Goal: Check status: Check status

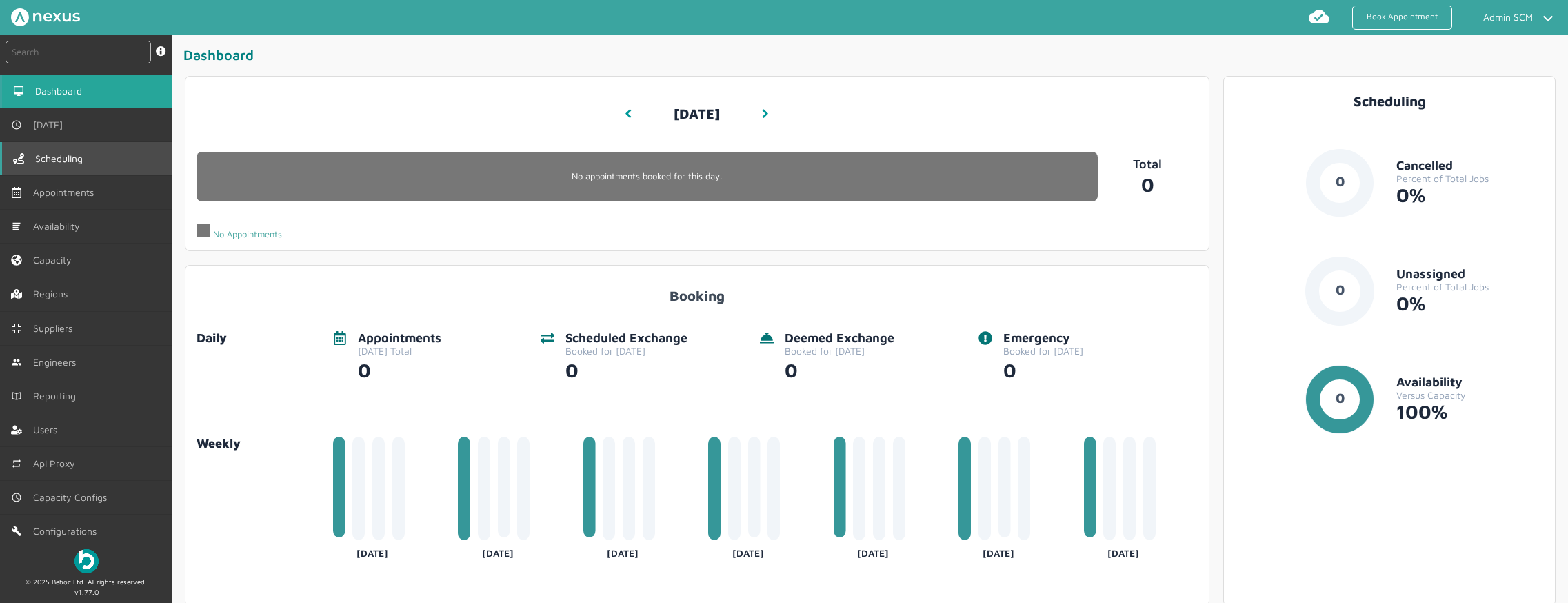
click at [117, 148] on link "Scheduling" at bounding box center [86, 159] width 173 height 33
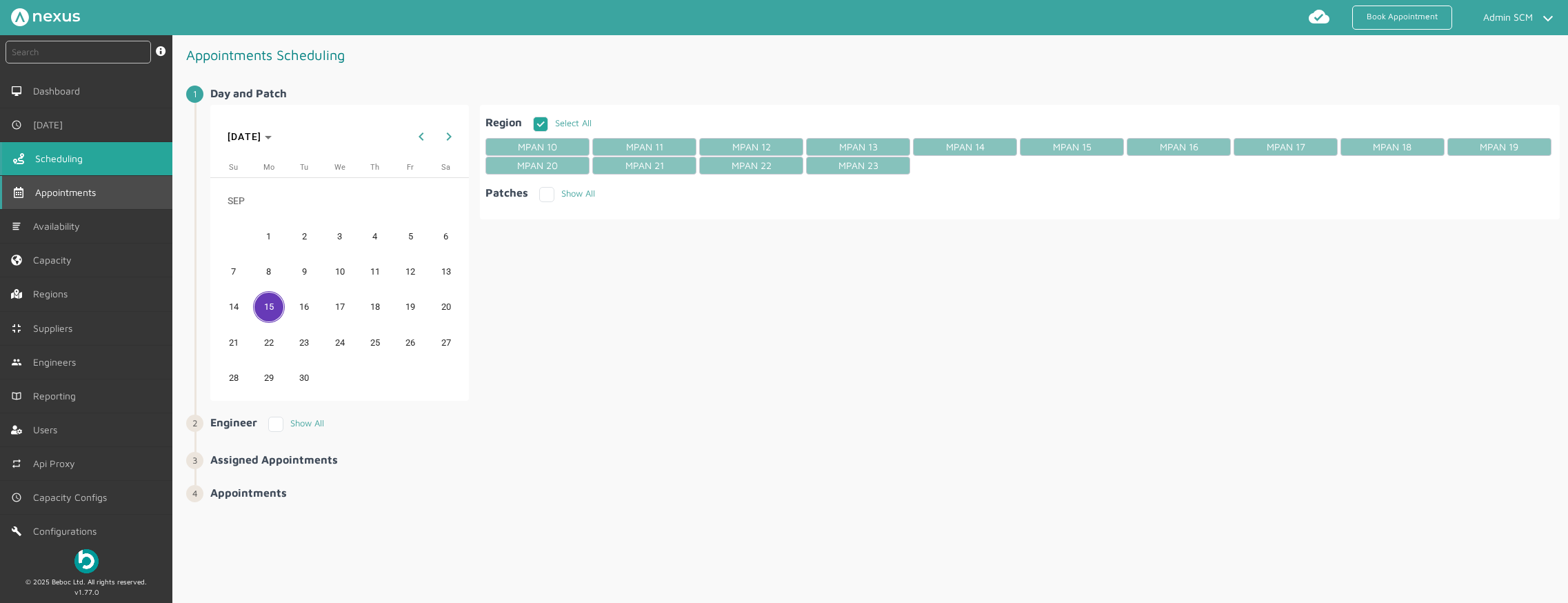
click at [121, 191] on link "Appointments" at bounding box center [86, 193] width 173 height 33
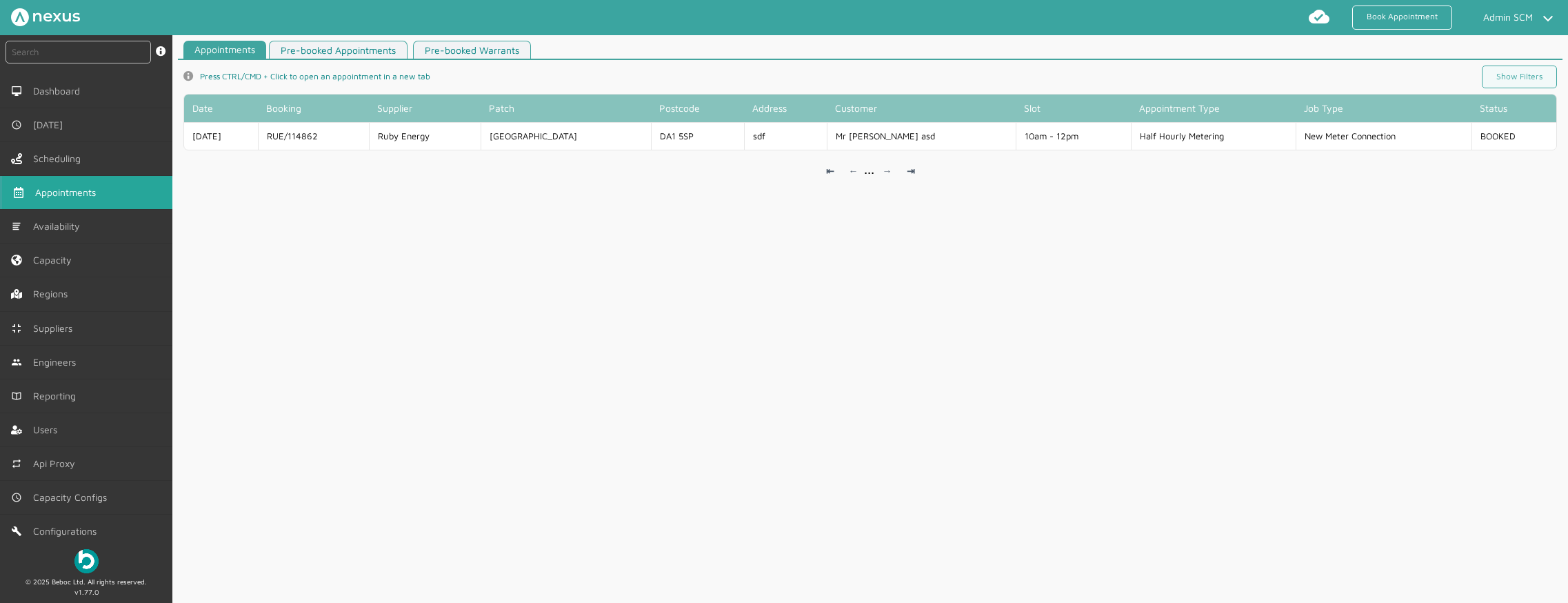
click at [80, 64] on div at bounding box center [78, 54] width 146 height 29
click at [83, 58] on input "text" at bounding box center [78, 52] width 146 height 23
paste input "RUE/114880"
type input "RUE/114880"
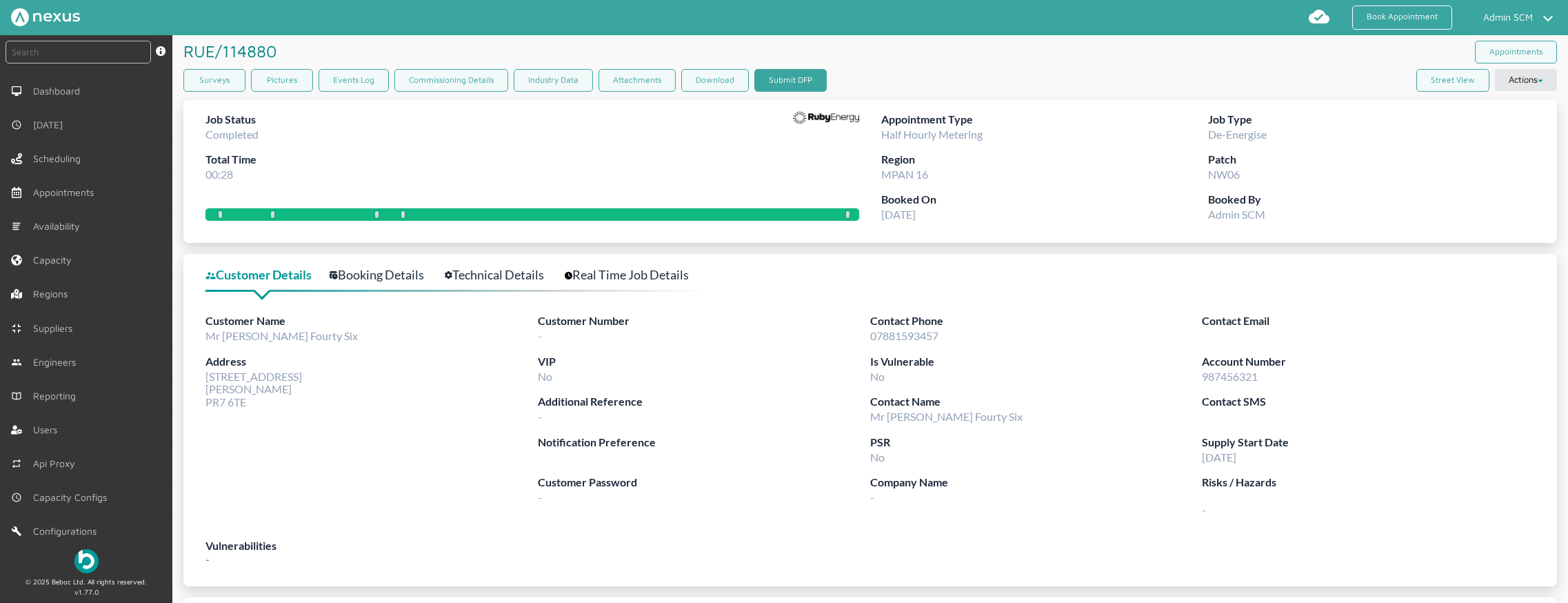
click at [789, 79] on button "Submit DFP" at bounding box center [790, 80] width 72 height 23
click at [797, 86] on button "Submit DFP" at bounding box center [790, 80] width 72 height 23
click at [784, 78] on button "Submit DFP" at bounding box center [790, 80] width 72 height 23
click at [788, 76] on button "Submit DFP" at bounding box center [790, 80] width 72 height 23
click at [880, 80] on div "Surveys Pictures Events Log Commissioning Details Industry Data Attachments Dow…" at bounding box center [870, 83] width 1373 height 29
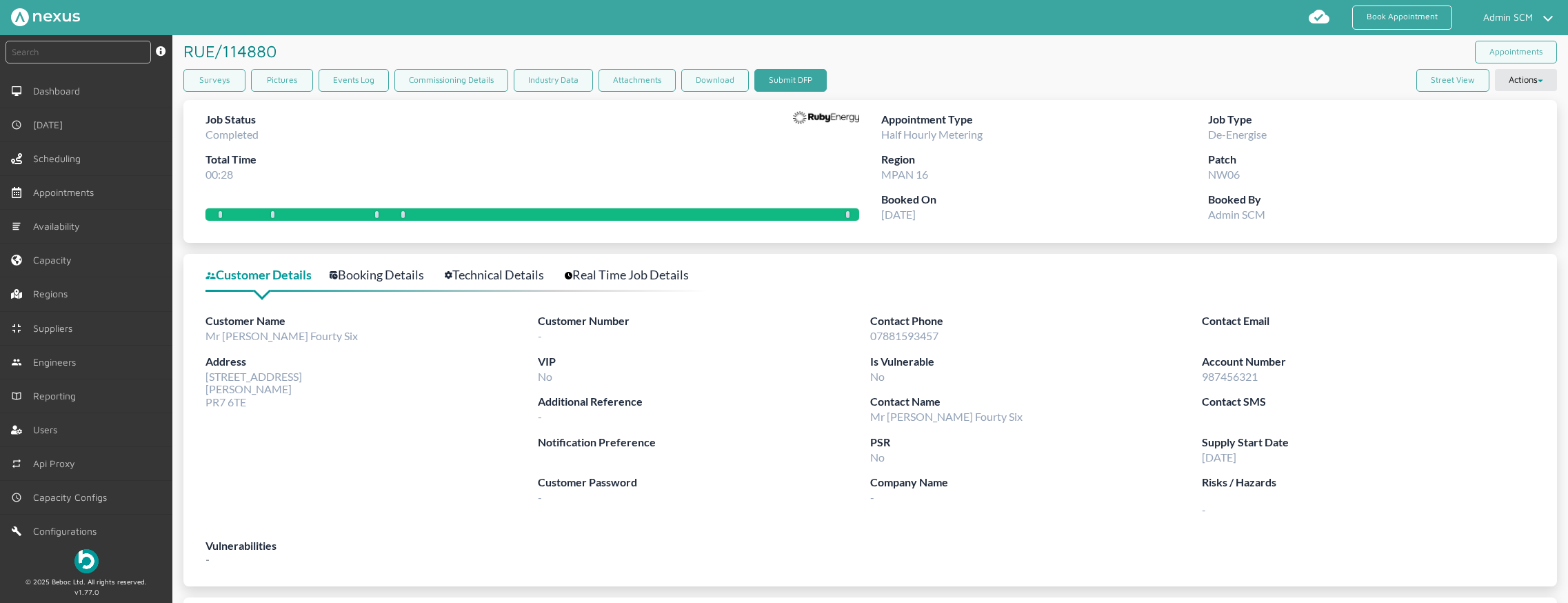
click at [792, 79] on button "Submit DFP" at bounding box center [790, 80] width 72 height 23
click at [799, 163] on div at bounding box center [826, 151] width 66 height 80
click at [794, 77] on button "Submit DFP" at bounding box center [790, 80] width 72 height 23
click at [799, 80] on button "Submit DFP" at bounding box center [790, 80] width 72 height 23
click at [786, 78] on button "Submit DFP" at bounding box center [790, 80] width 72 height 23
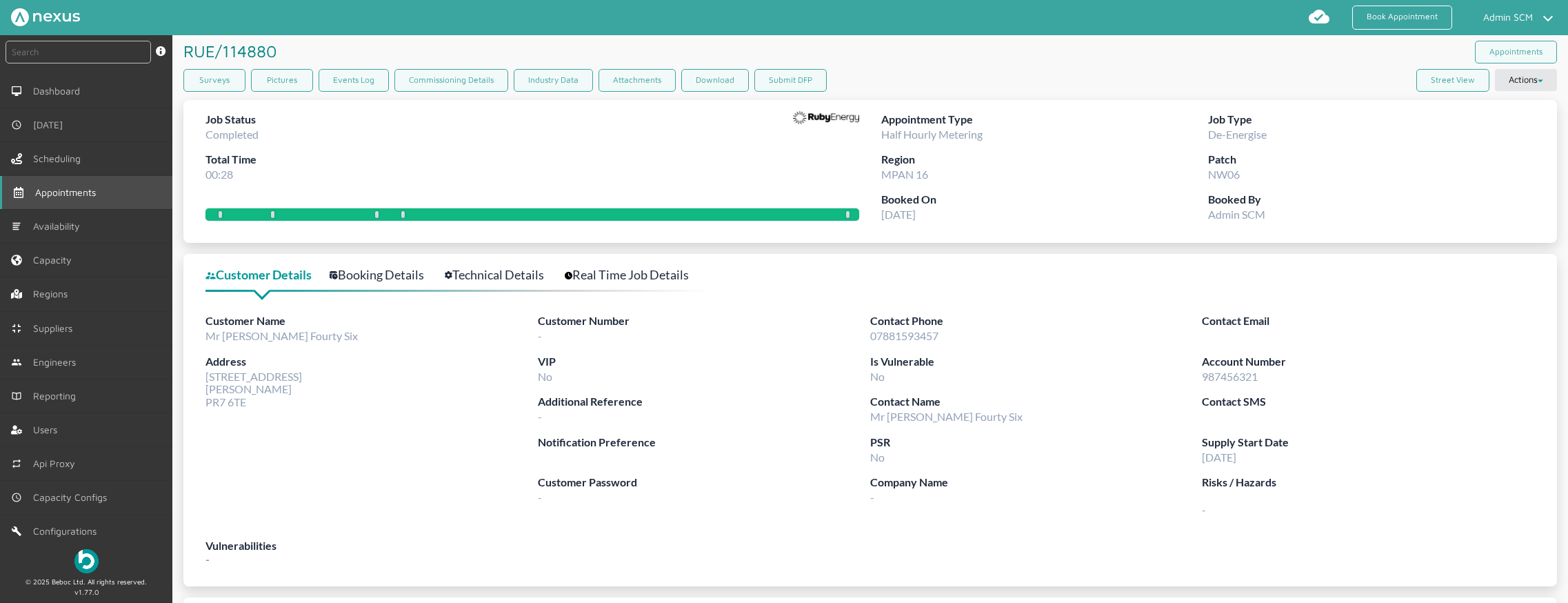
click at [85, 200] on link "Appointments" at bounding box center [86, 193] width 173 height 33
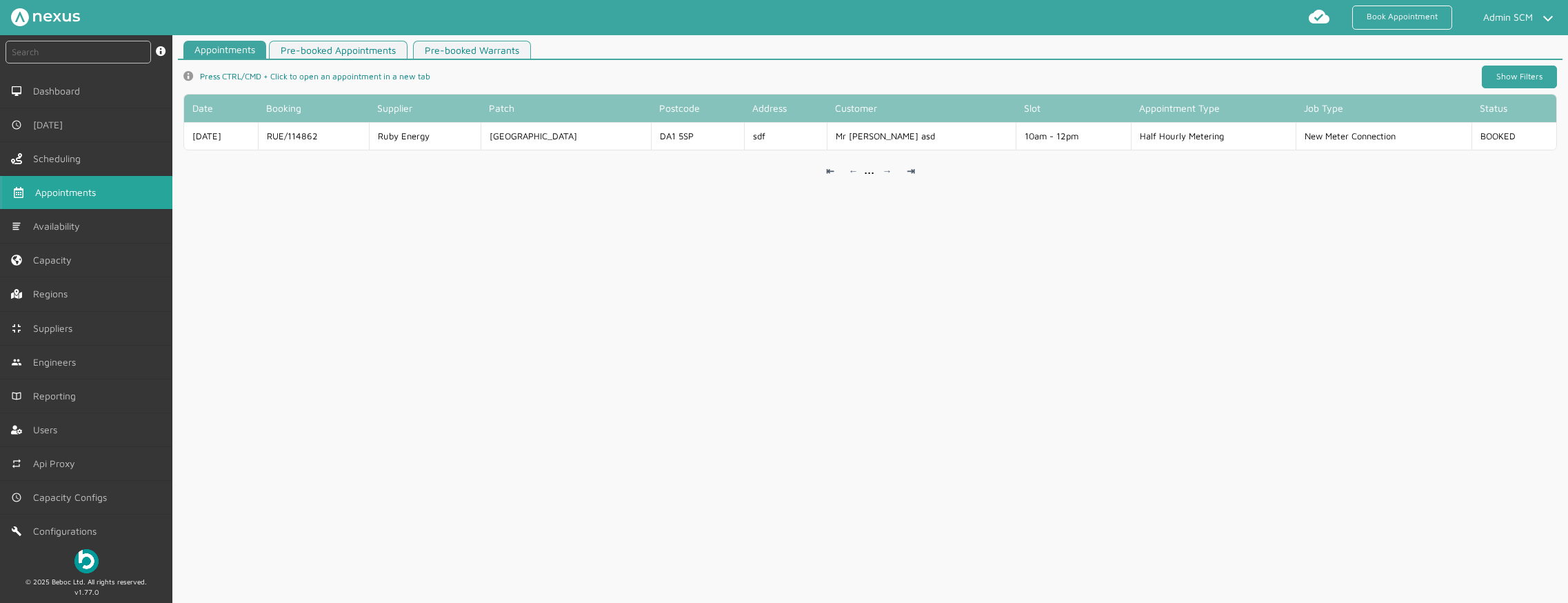
click at [1490, 75] on link "Show Filters" at bounding box center [1518, 77] width 75 height 23
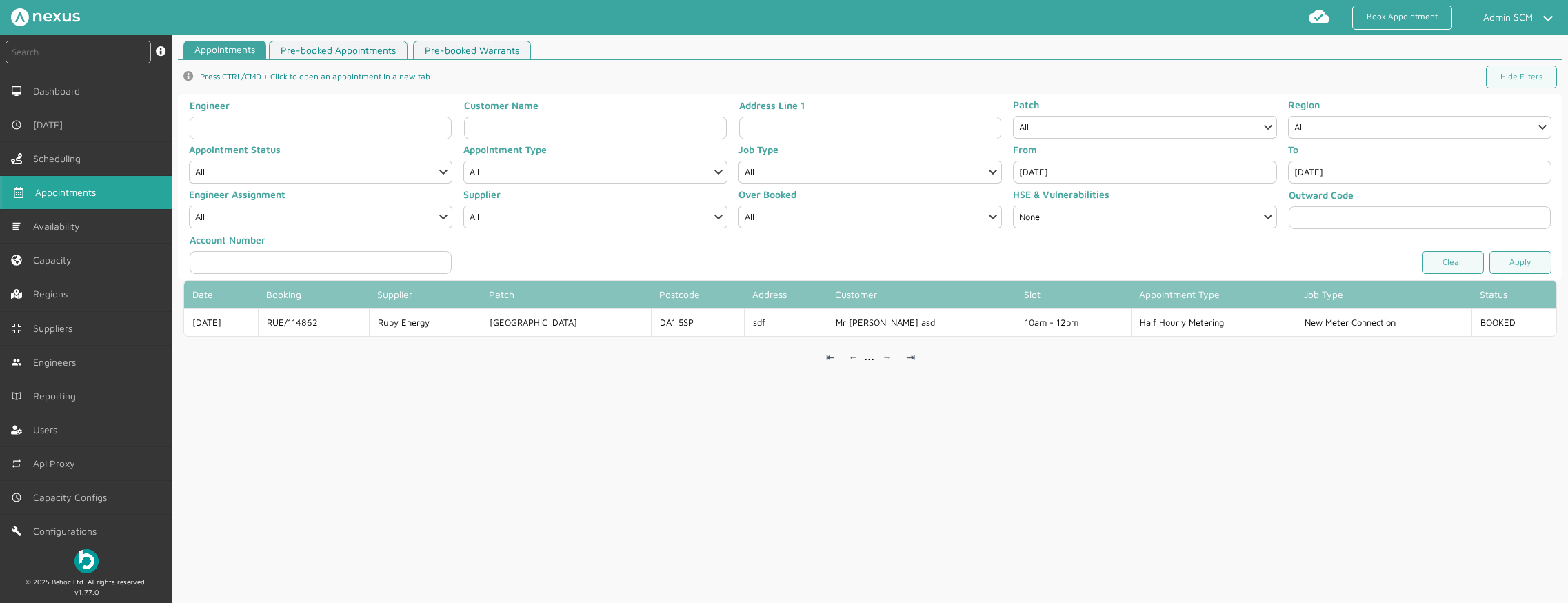
click at [1028, 169] on input "[DATE]" at bounding box center [1143, 172] width 263 height 23
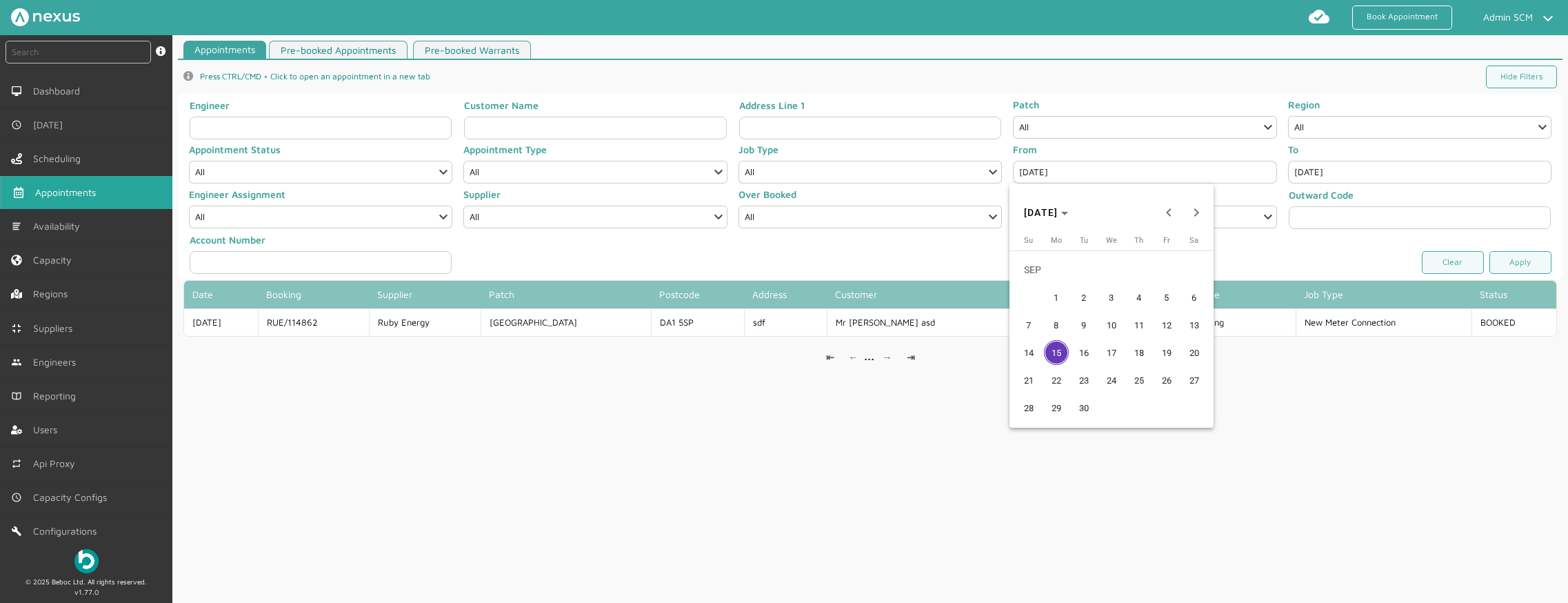
click at [1171, 326] on span "12" at bounding box center [1167, 324] width 25 height 25
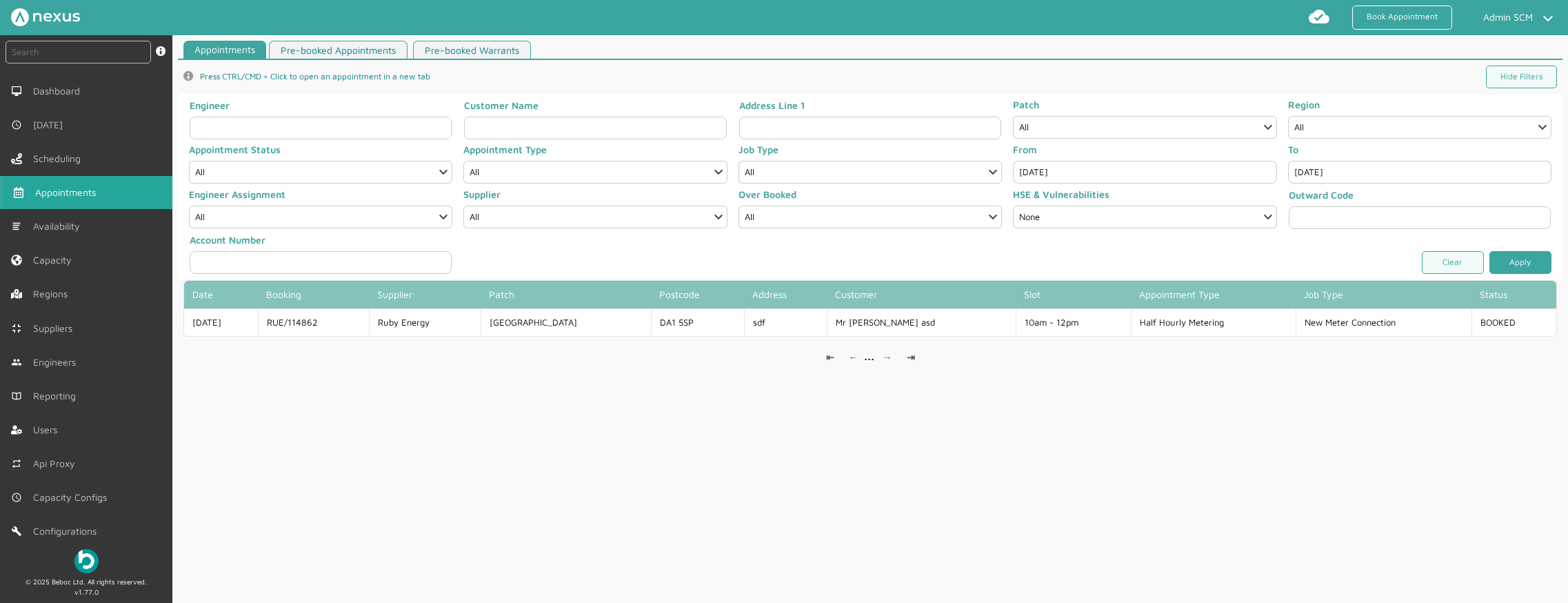
click at [1523, 255] on link "Apply" at bounding box center [1520, 262] width 62 height 23
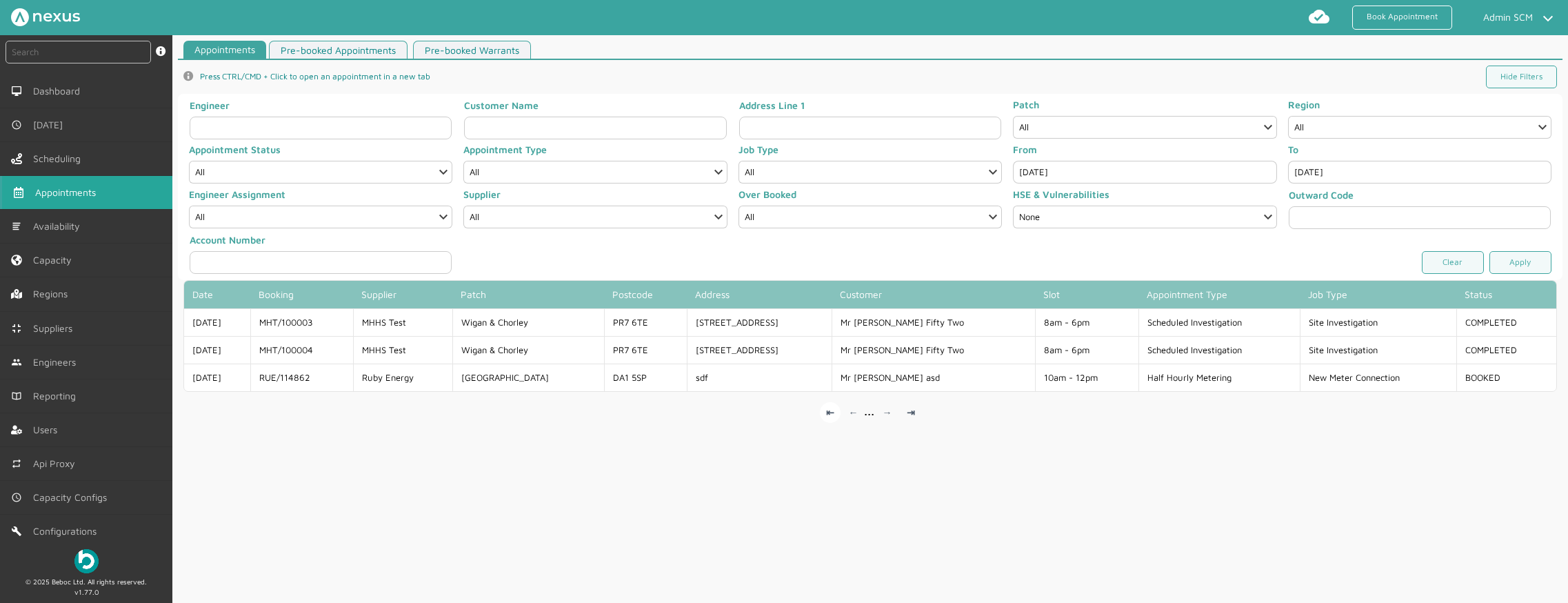
click at [824, 416] on link "⇤" at bounding box center [830, 413] width 20 height 20
click at [1095, 168] on input "[DATE]" at bounding box center [1143, 172] width 263 height 23
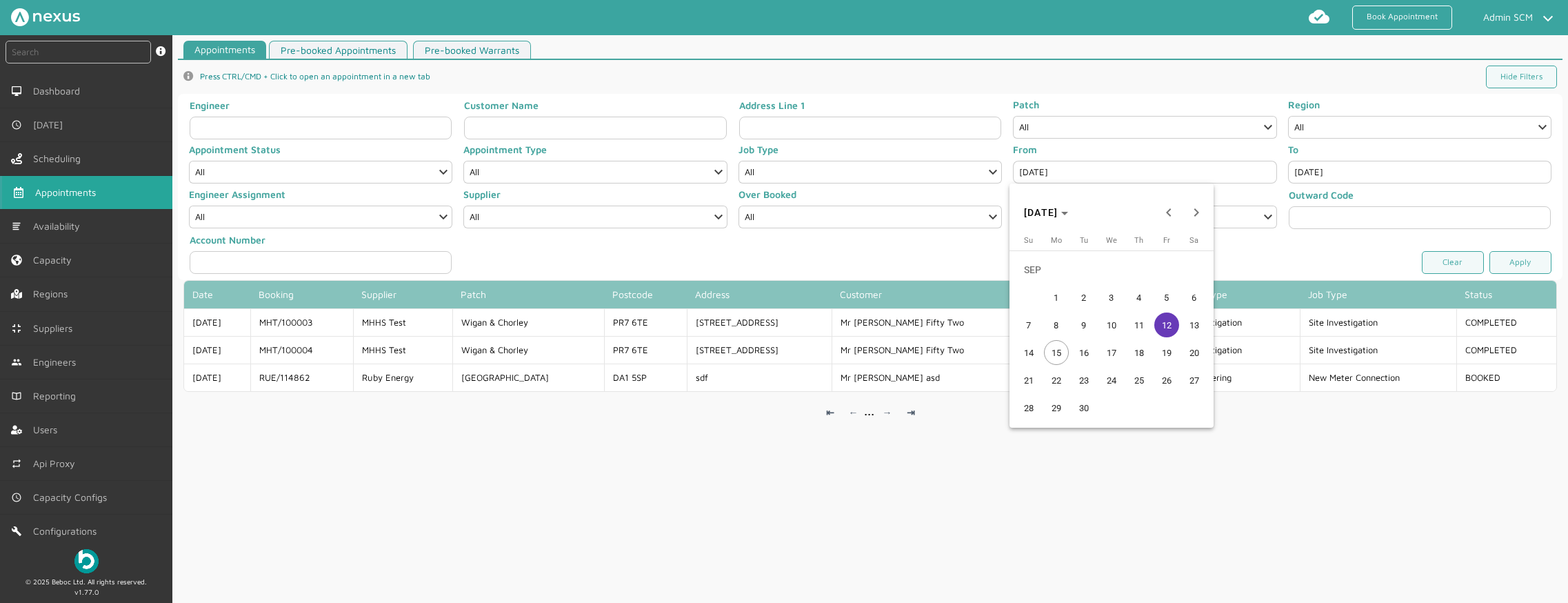
click at [1135, 326] on span "11" at bounding box center [1139, 324] width 25 height 25
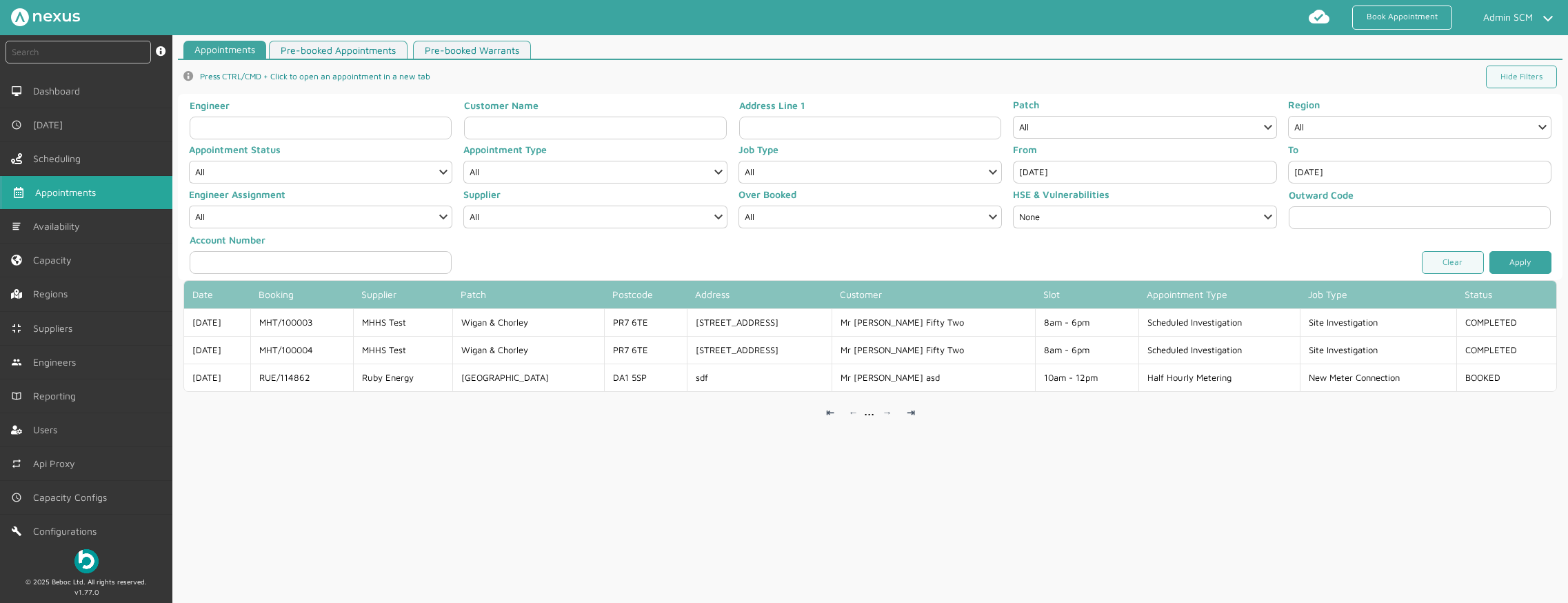
click at [1498, 258] on link "Apply" at bounding box center [1520, 262] width 62 height 23
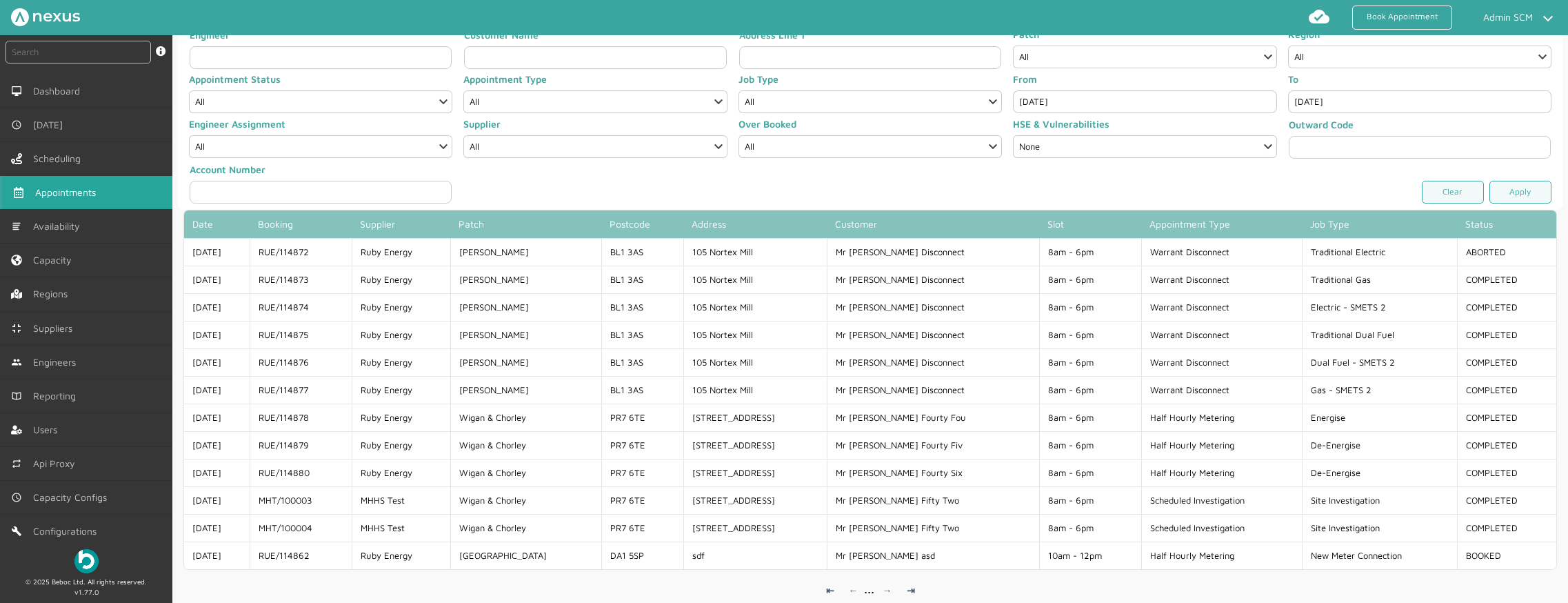
scroll to position [42, 0]
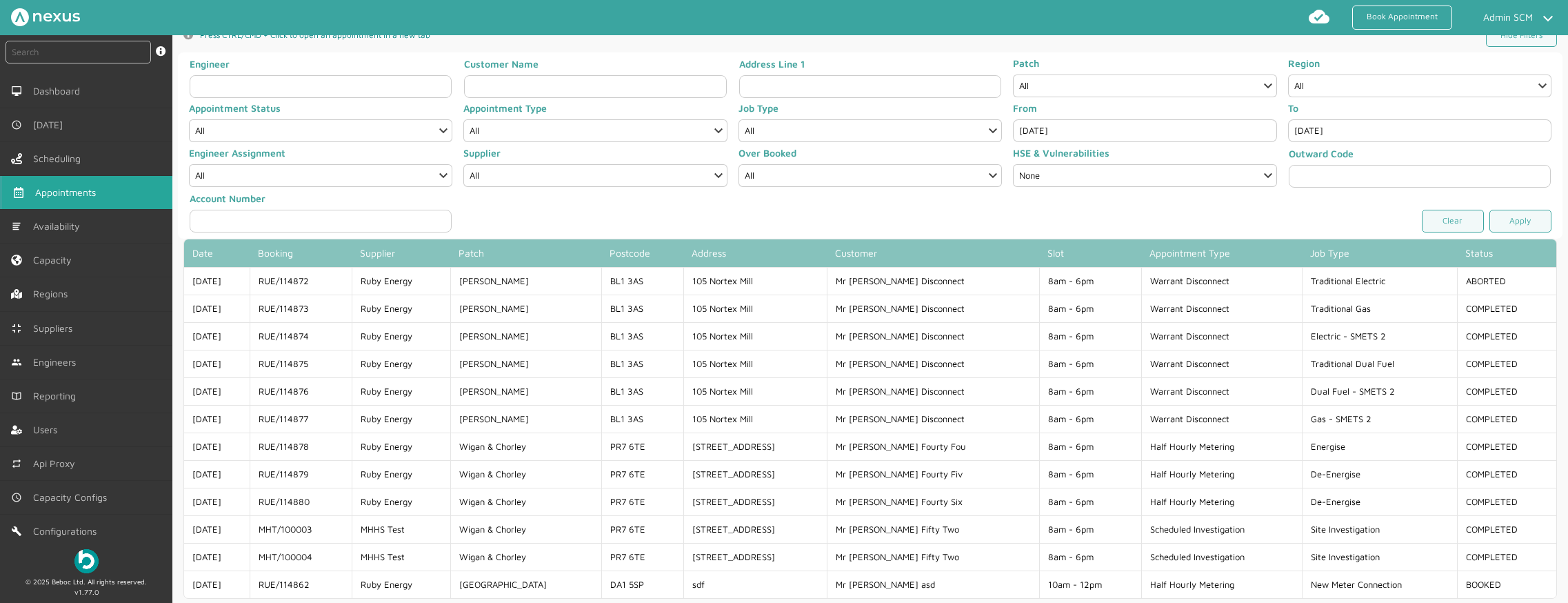
click at [1054, 124] on input "[DATE]" at bounding box center [1143, 130] width 263 height 23
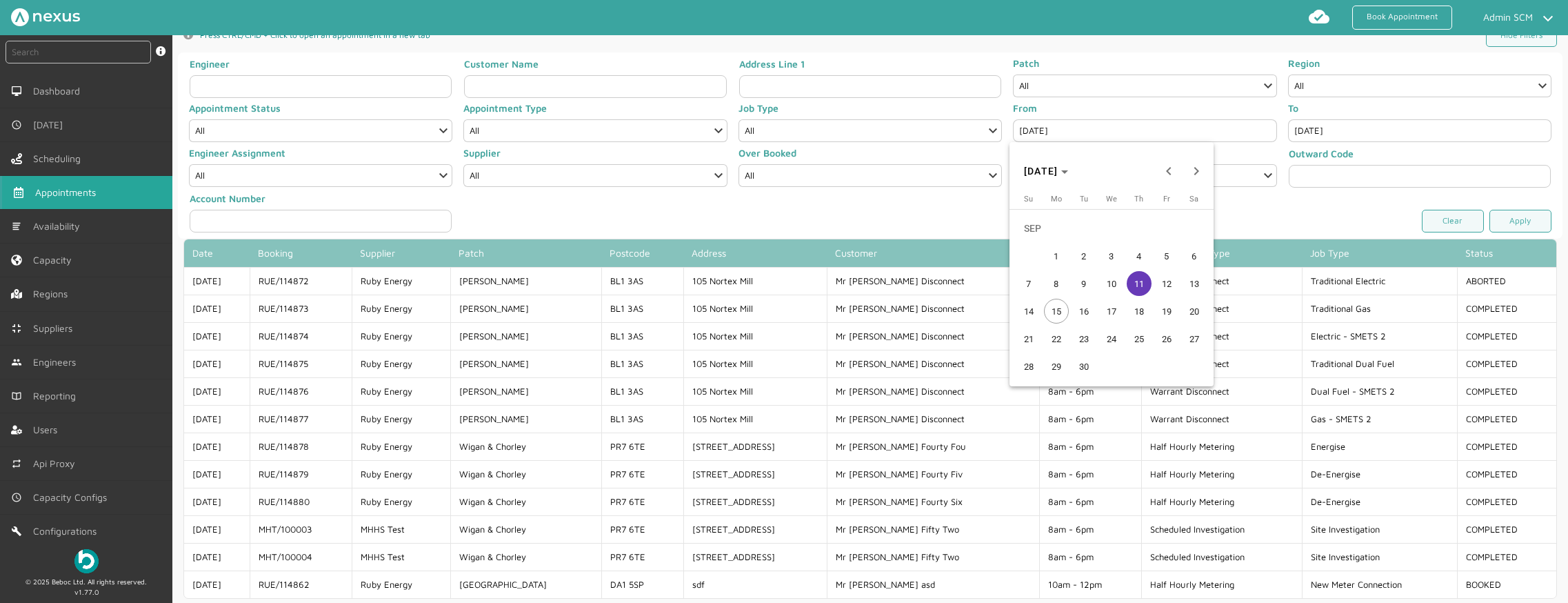
click at [1107, 283] on span "10" at bounding box center [1111, 283] width 25 height 25
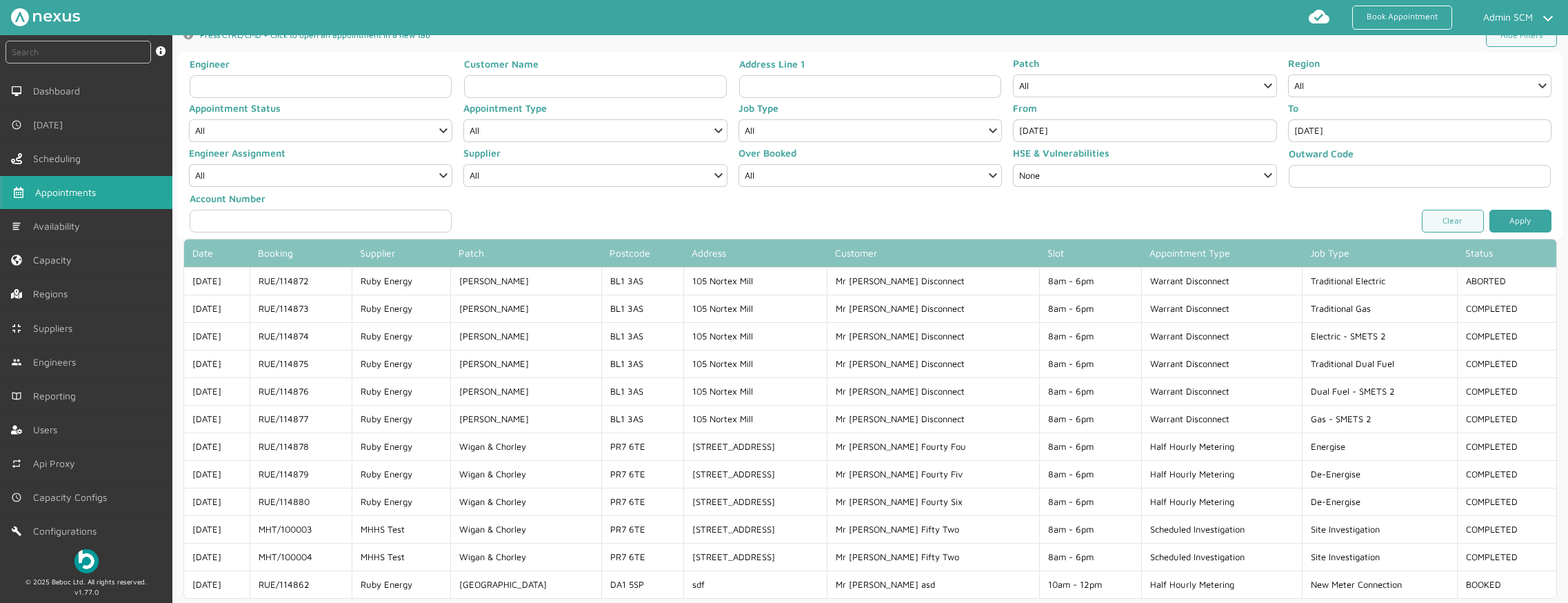
click at [1502, 223] on link "Apply" at bounding box center [1520, 221] width 62 height 23
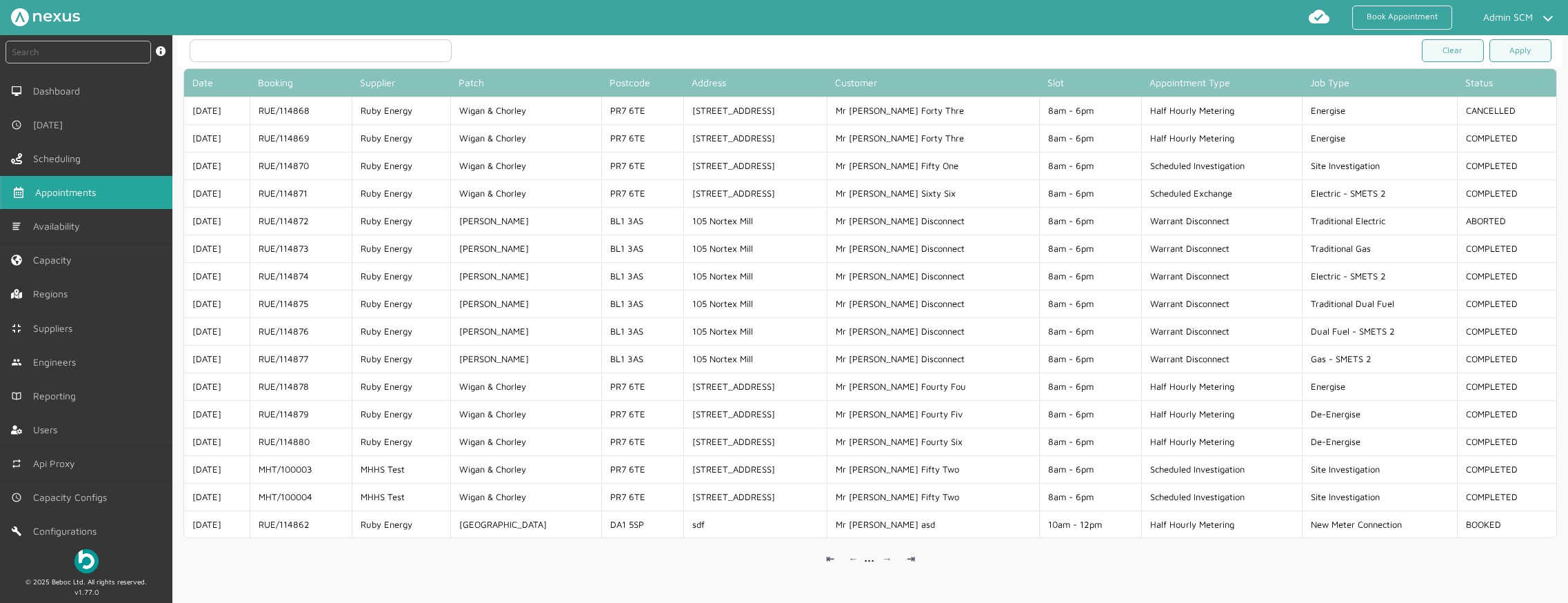
scroll to position [234, 0]
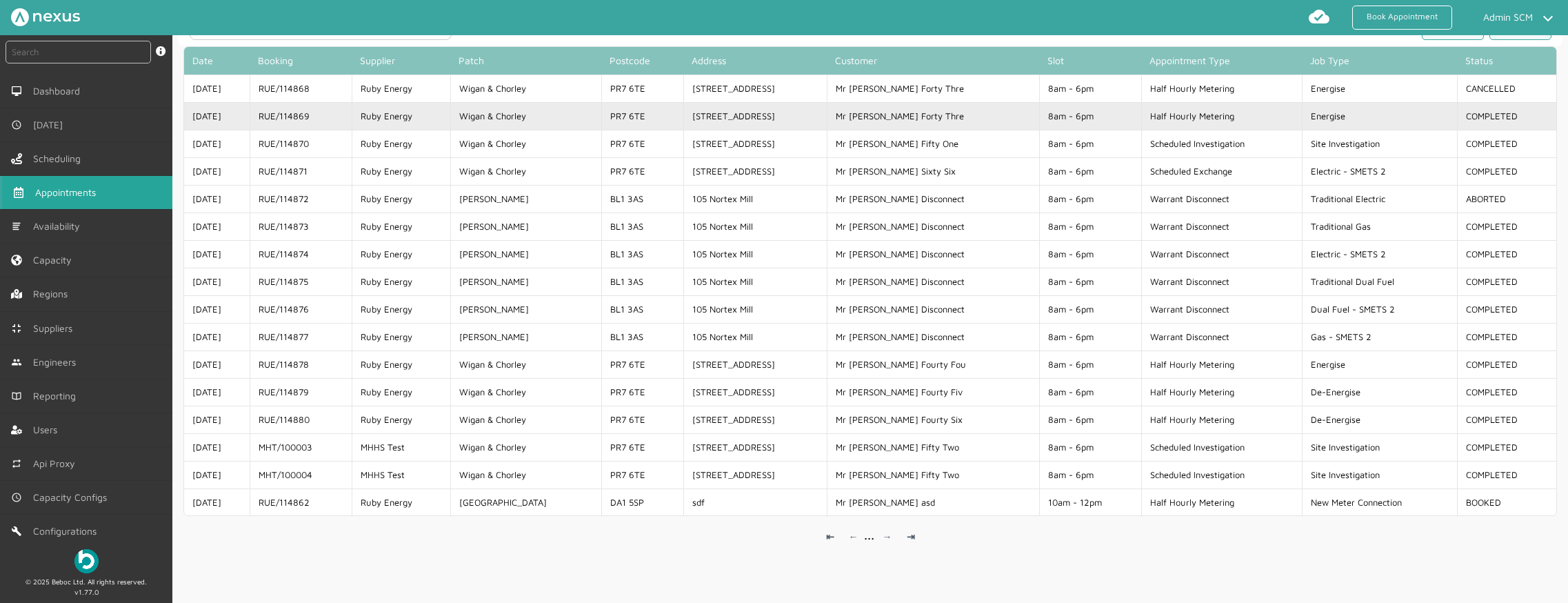
drag, startPoint x: 341, startPoint y: 111, endPoint x: 326, endPoint y: 118, distance: 16.6
click at [326, 118] on td "RUE/114869" at bounding box center [300, 116] width 102 height 28
copy td "RUE/114869"
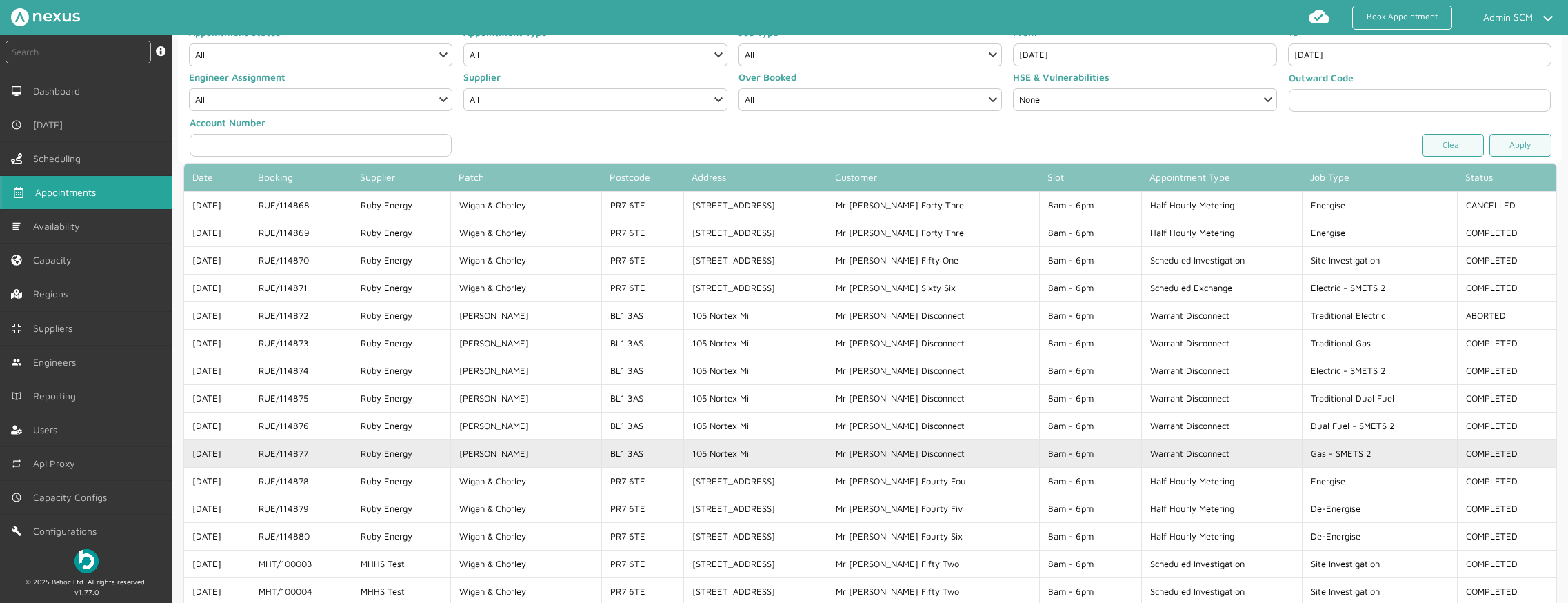
scroll to position [0, 0]
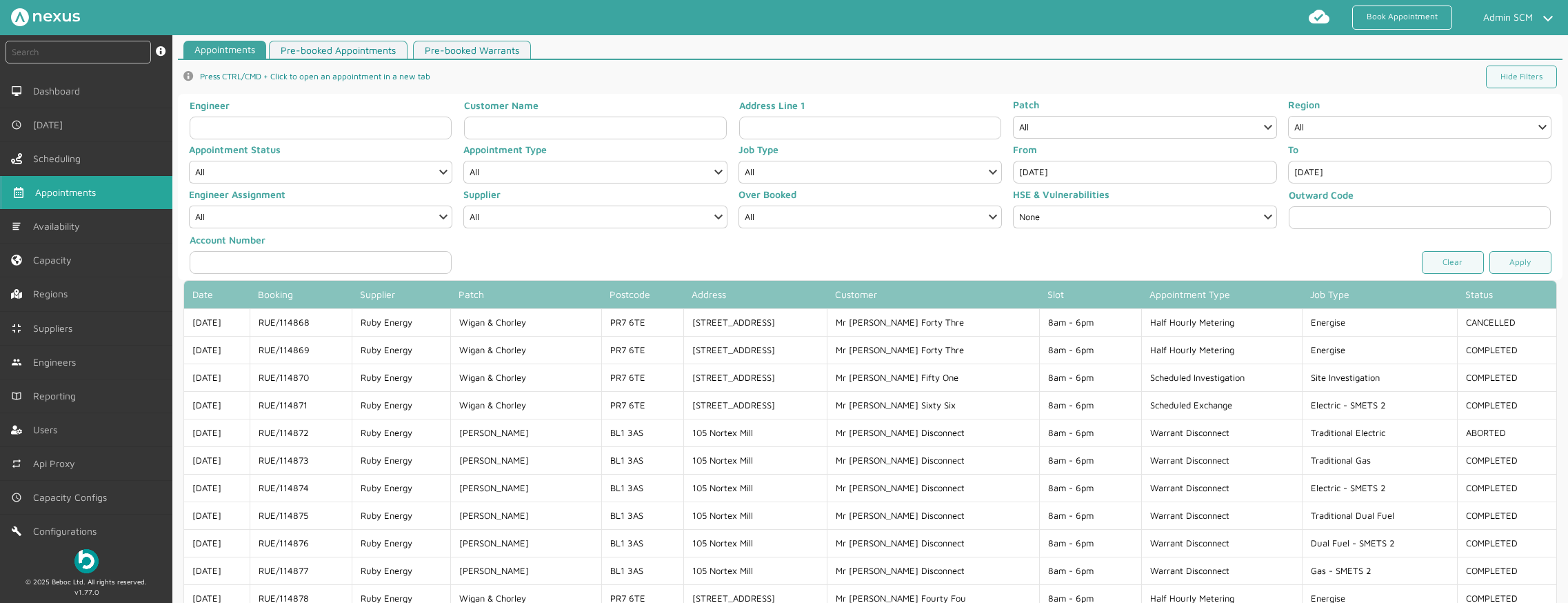
click at [1110, 177] on input "[DATE]" at bounding box center [1143, 172] width 263 height 23
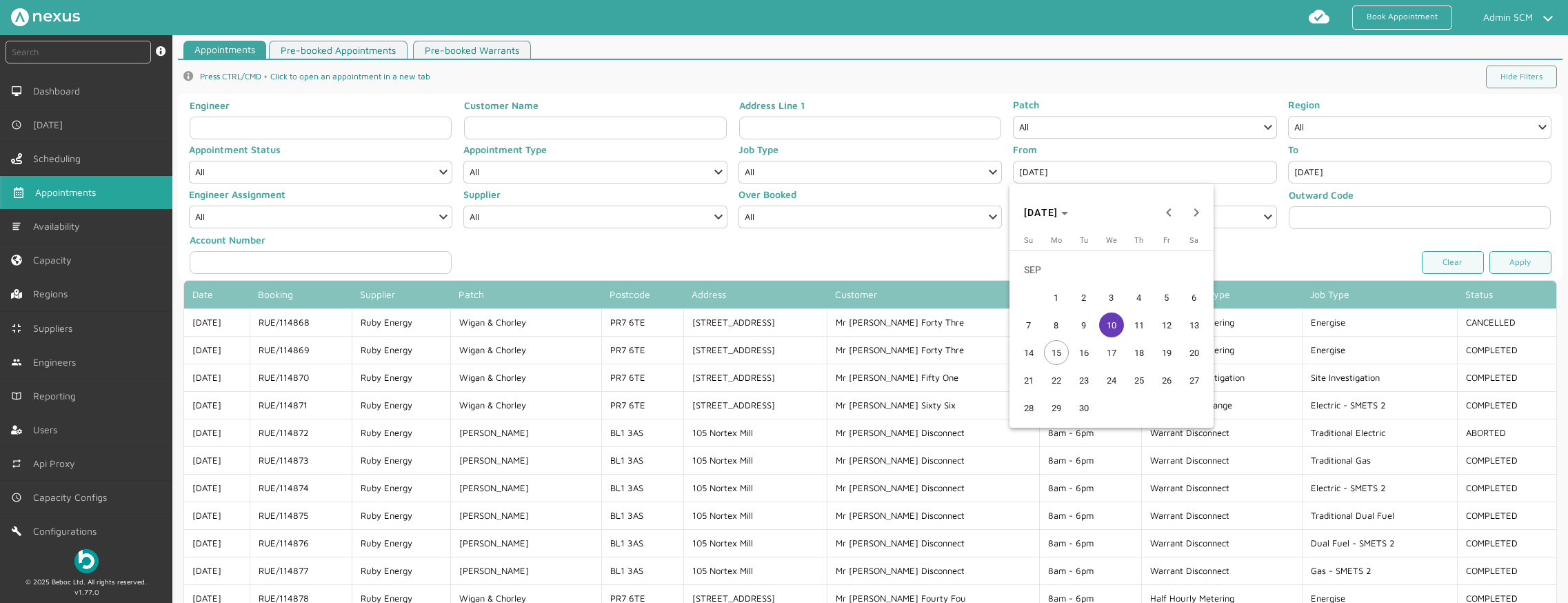
click at [1174, 325] on span "12" at bounding box center [1167, 324] width 25 height 25
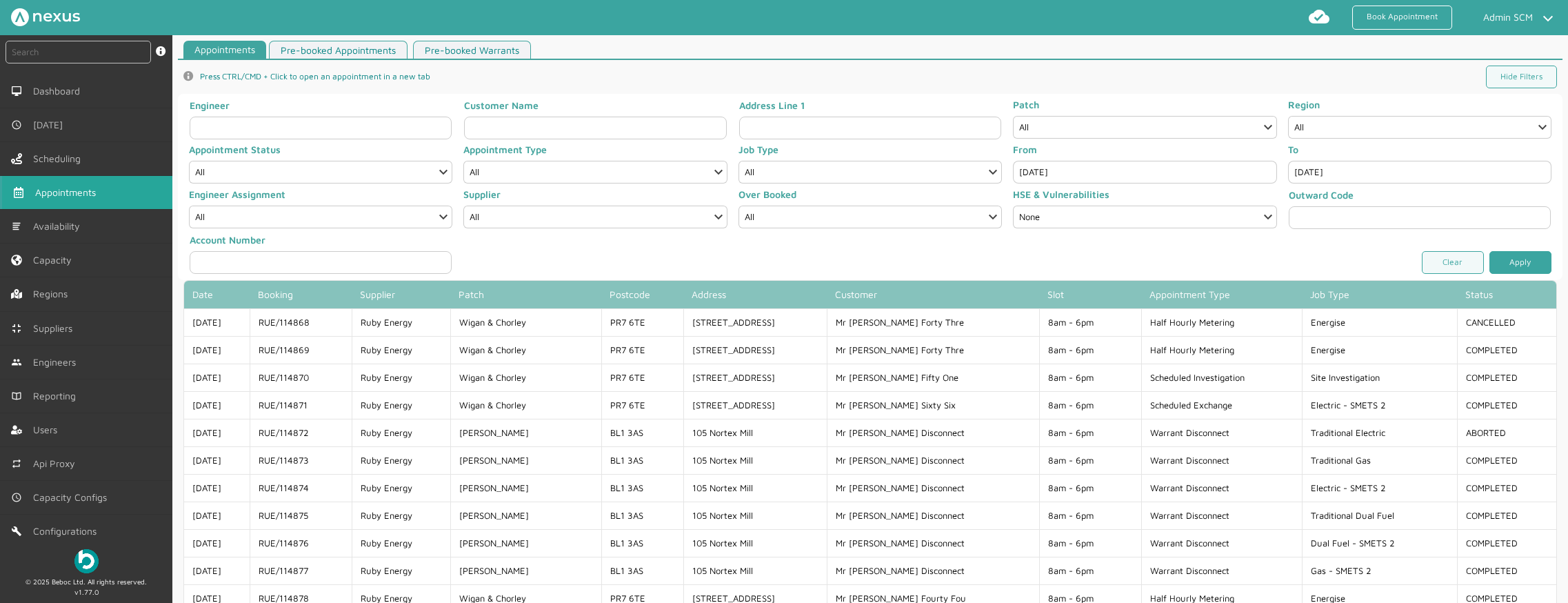
click at [1498, 259] on link "Apply" at bounding box center [1520, 262] width 62 height 23
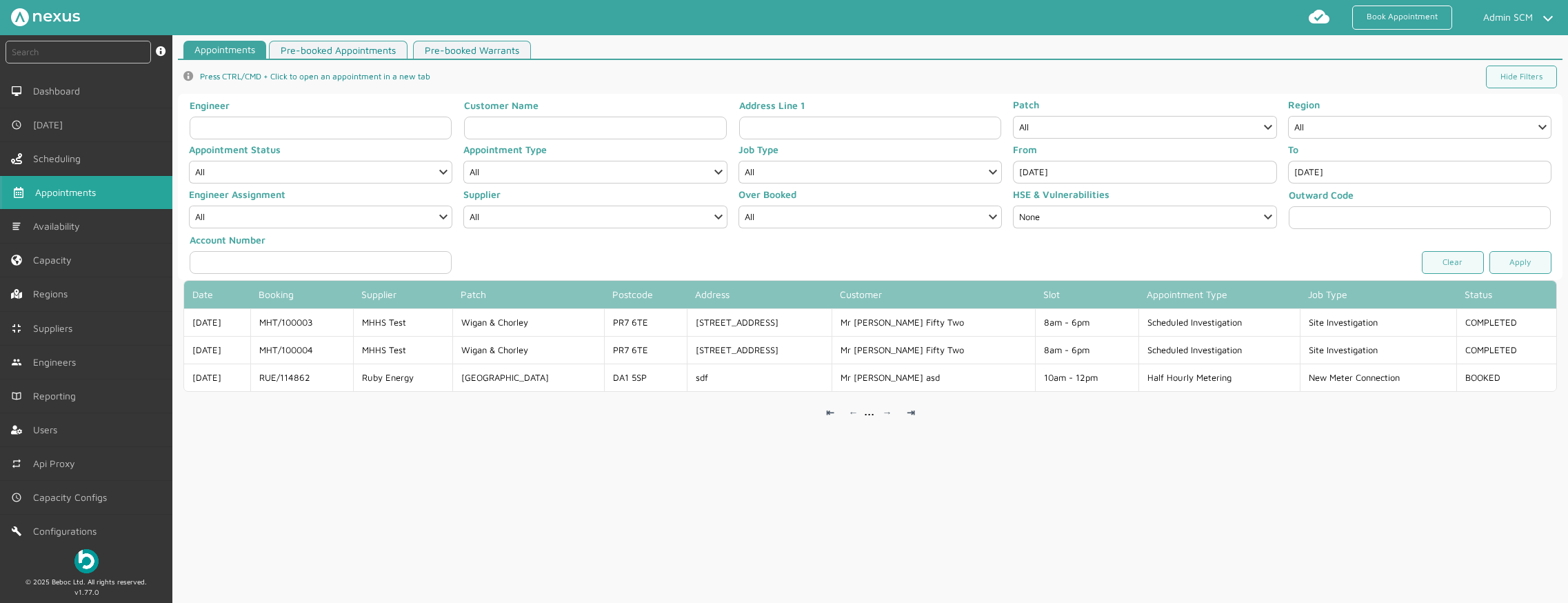
click at [1132, 180] on input "[DATE]" at bounding box center [1143, 172] width 263 height 23
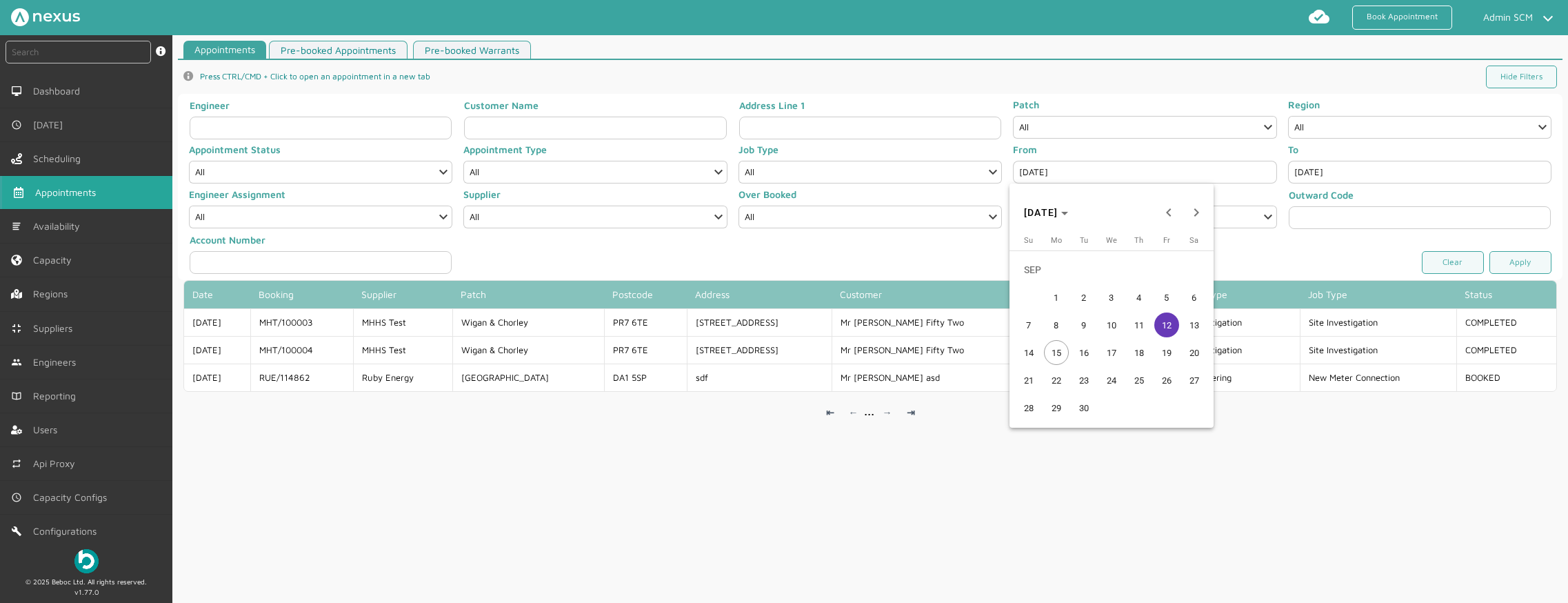
click at [1143, 338] on button "11" at bounding box center [1139, 325] width 28 height 28
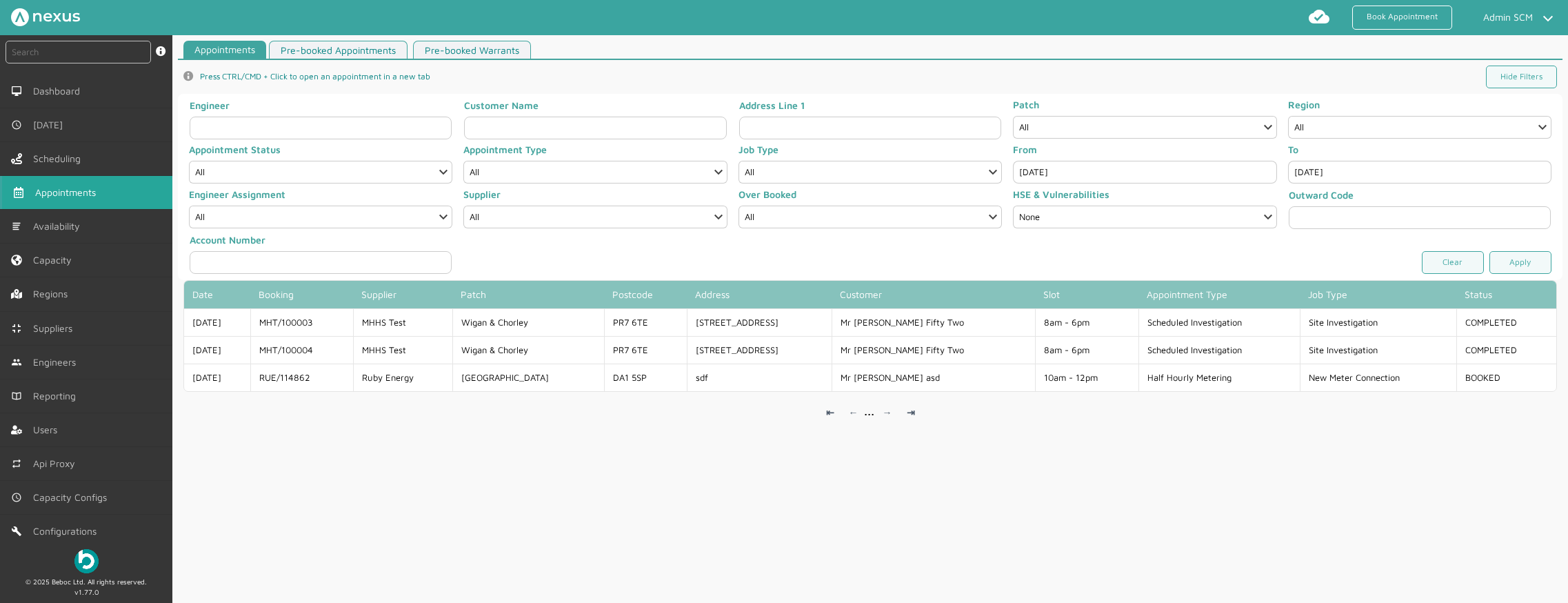
type input "[DATE]"
click at [1521, 258] on link "Apply" at bounding box center [1520, 262] width 62 height 23
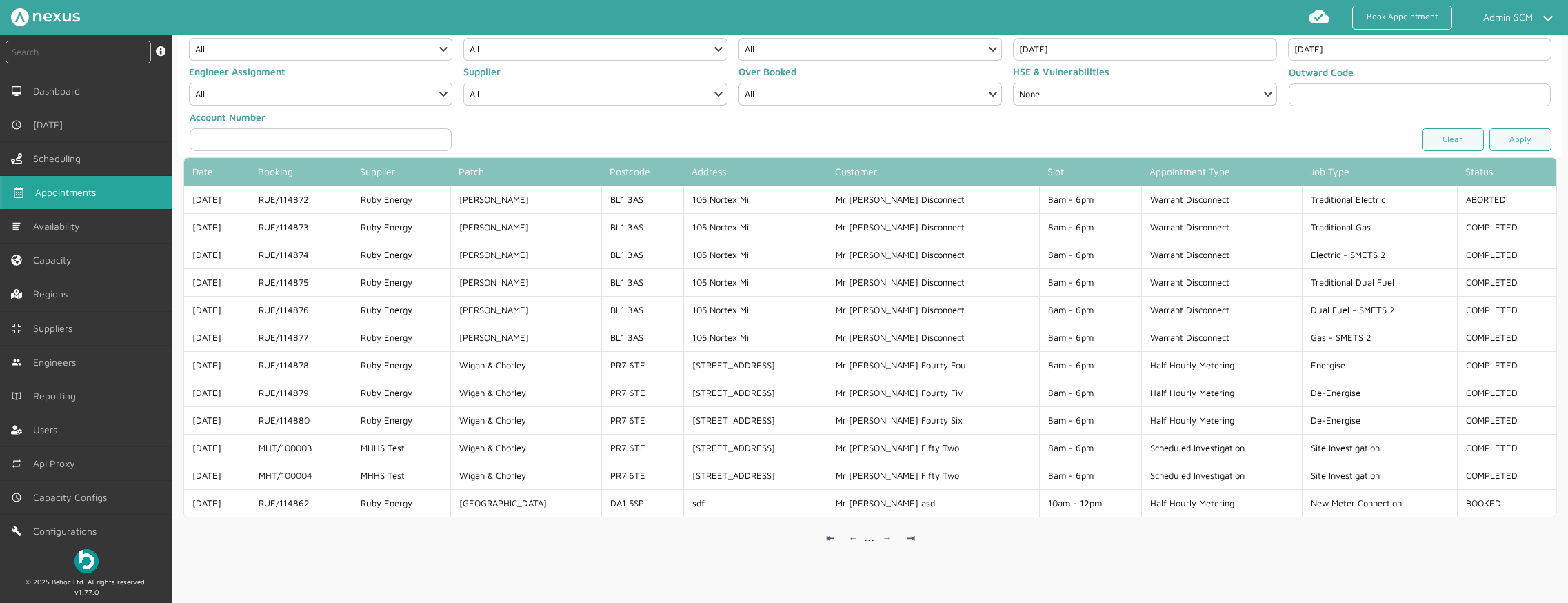
scroll to position [124, 0]
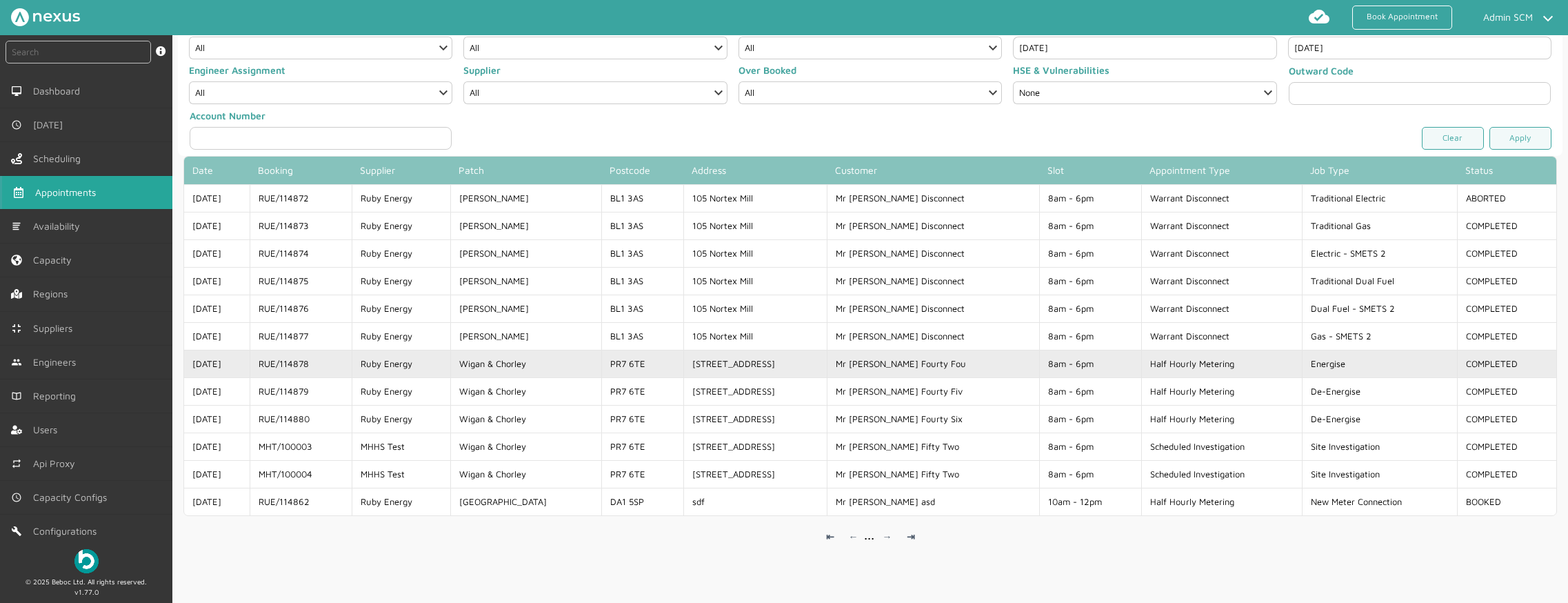
drag, startPoint x: 330, startPoint y: 372, endPoint x: 273, endPoint y: 367, distance: 57.2
click at [273, 367] on td "RUE/114878" at bounding box center [300, 364] width 102 height 28
copy td "RUE/114878"
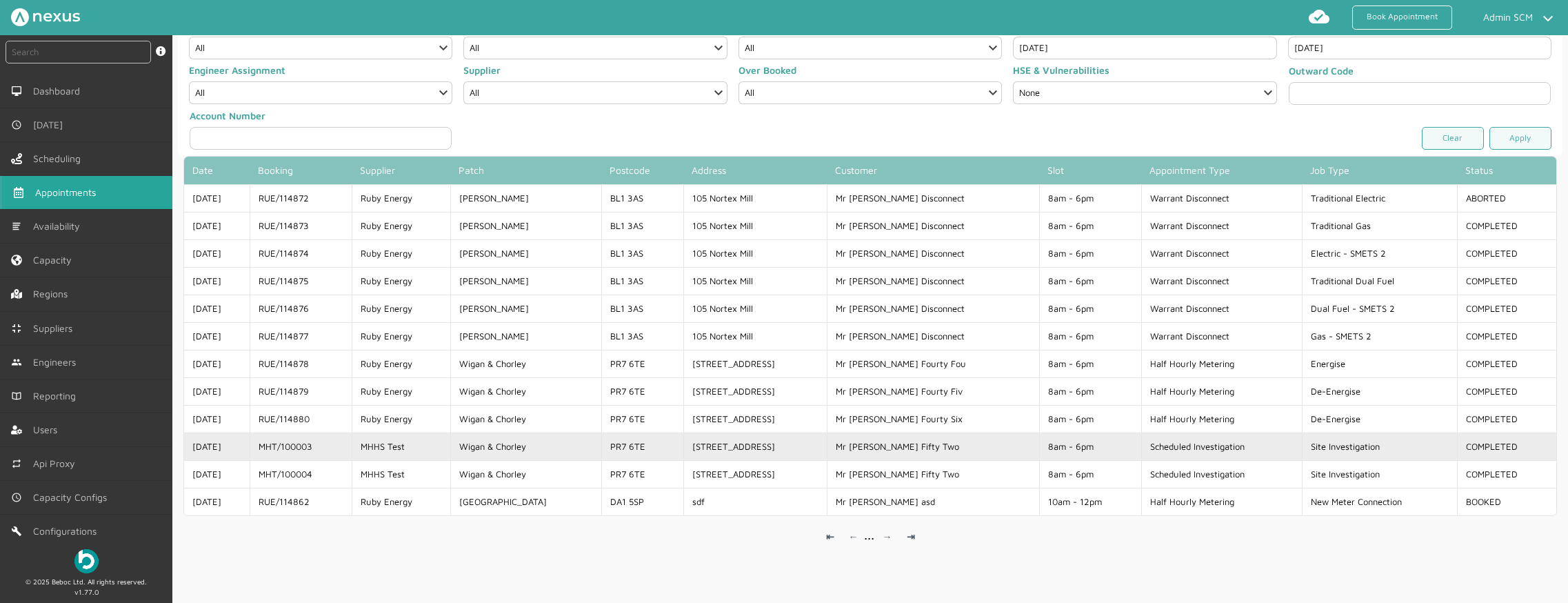
click at [352, 444] on td "MHT/100003" at bounding box center [300, 446] width 102 height 28
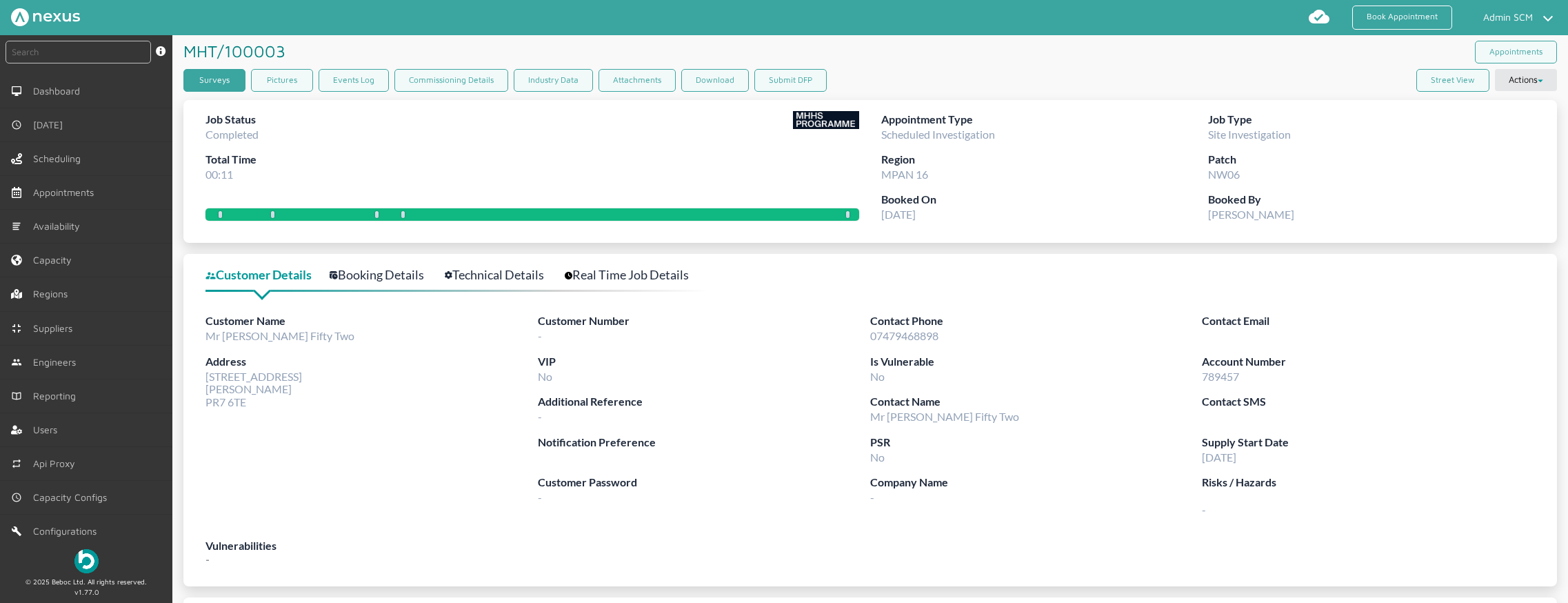
click at [228, 78] on link "Surveys" at bounding box center [214, 80] width 62 height 23
click at [410, 278] on link "Booking Details" at bounding box center [384, 275] width 110 height 20
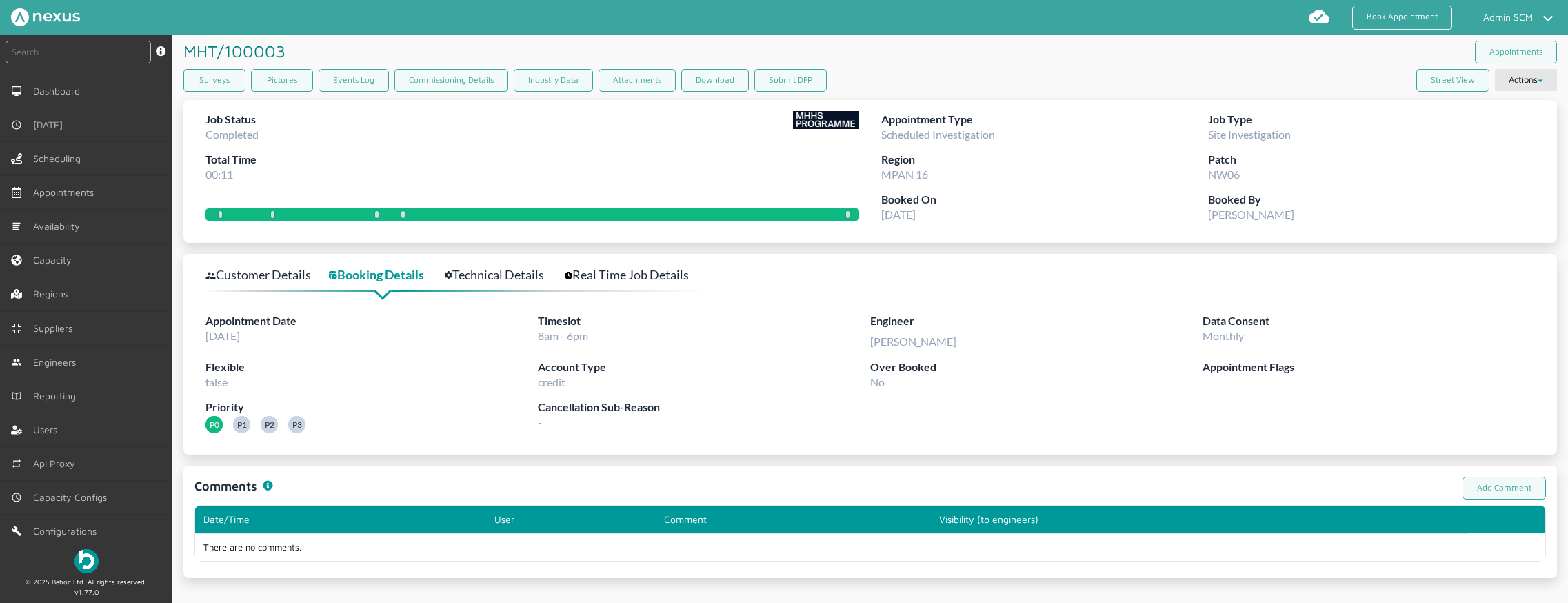
click at [500, 269] on link "Technical Details" at bounding box center [502, 275] width 114 height 20
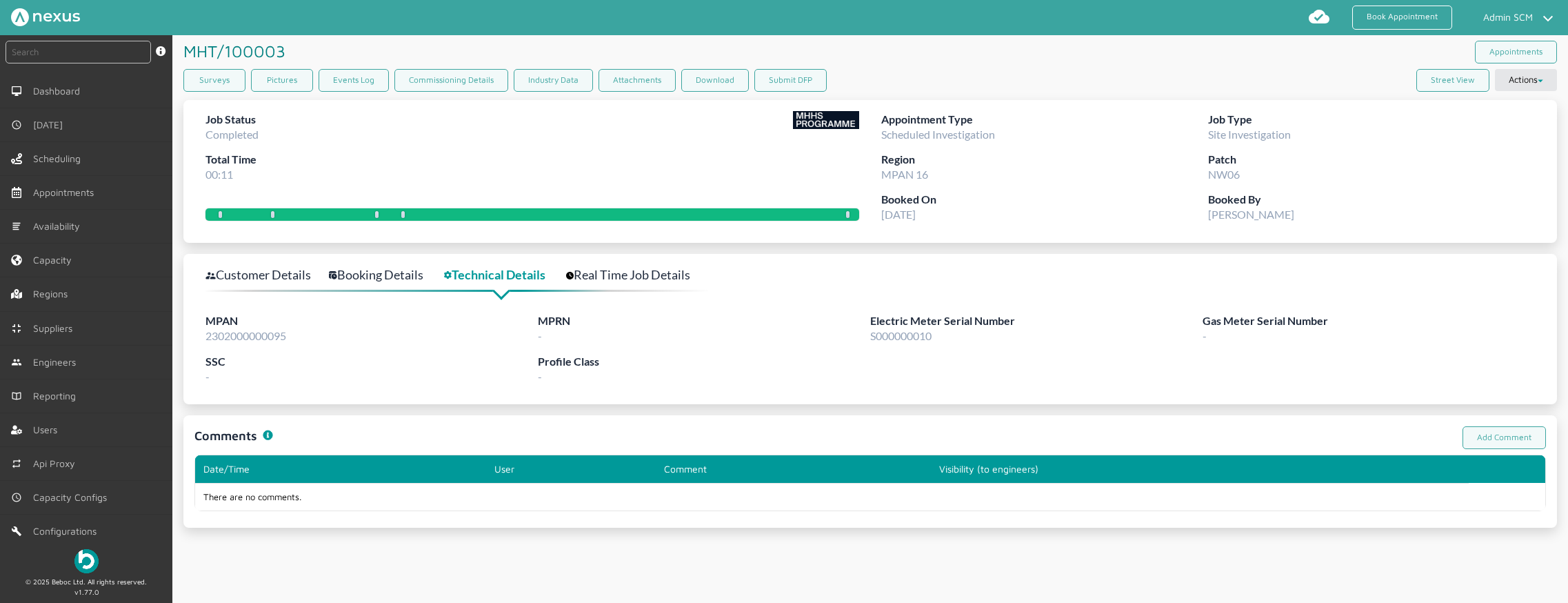
click at [616, 269] on link "Real Time Job Details" at bounding box center [635, 275] width 139 height 20
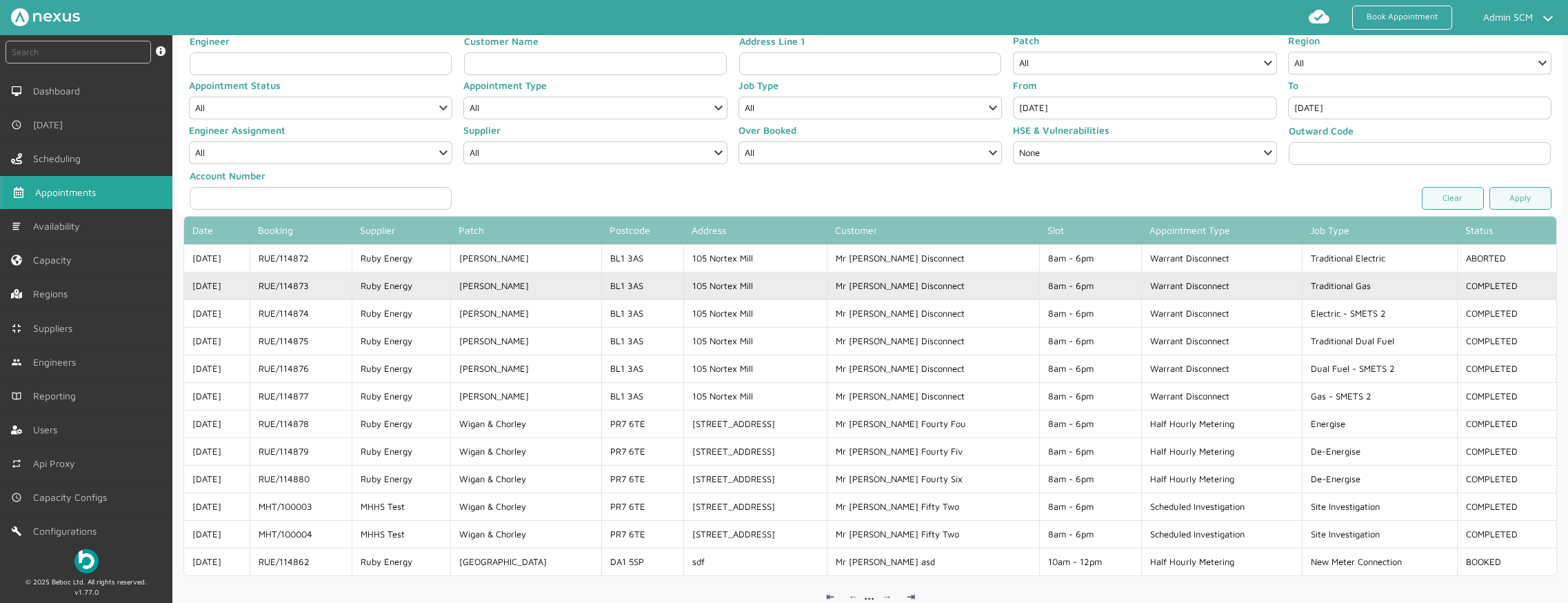
scroll to position [124, 0]
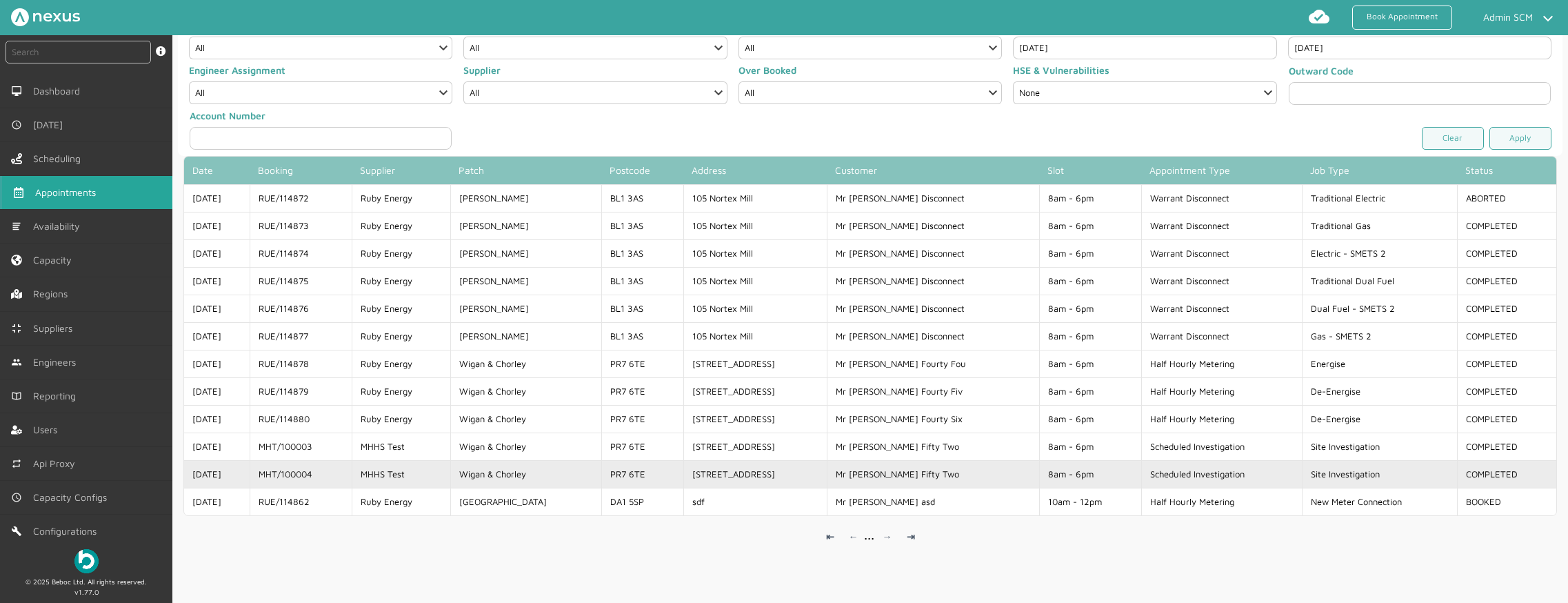
copy td "MHT/100004"
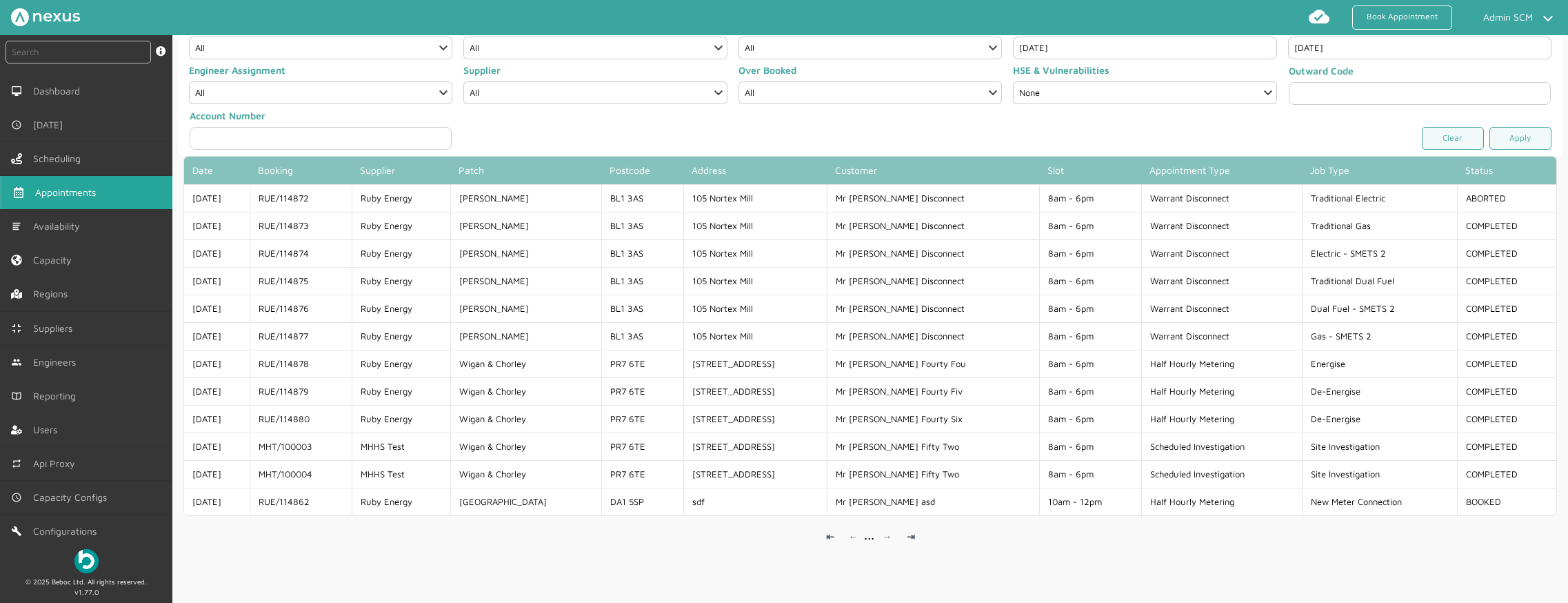
drag, startPoint x: 354, startPoint y: 474, endPoint x: 392, endPoint y: 525, distance: 63.6
click at [273, 476] on td "MHT/100004" at bounding box center [300, 474] width 102 height 28
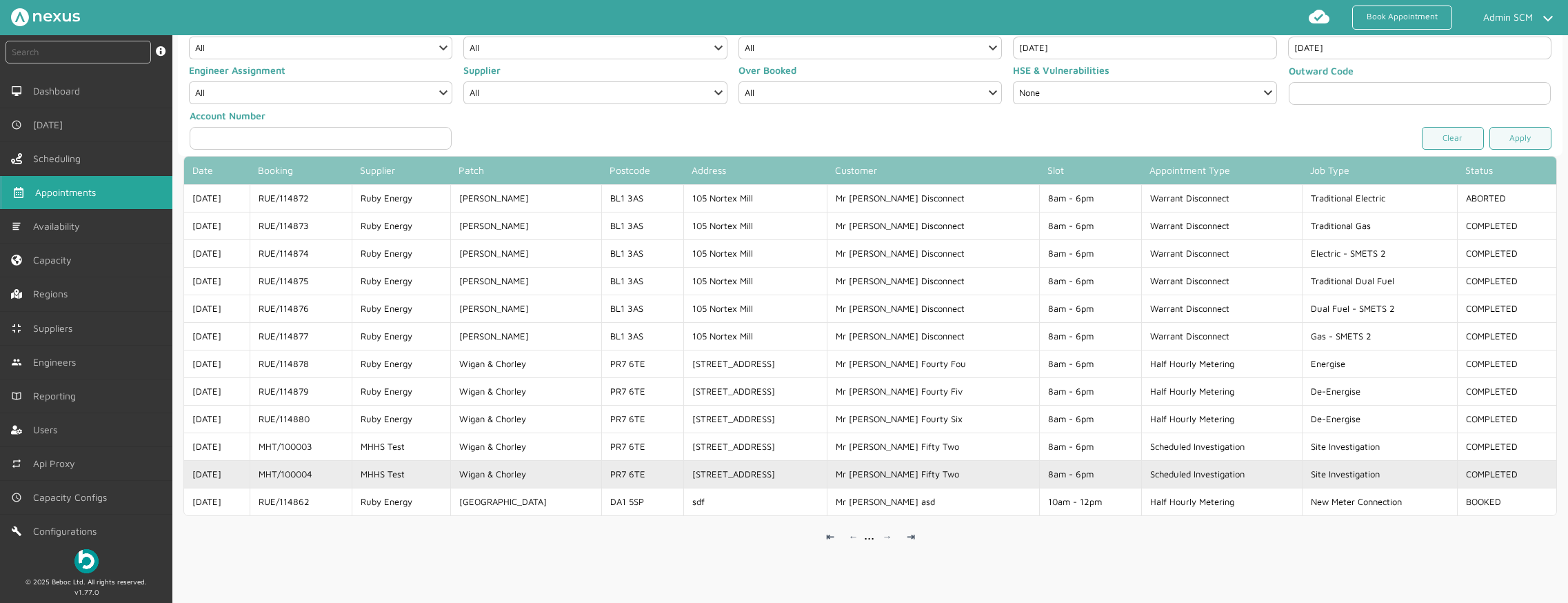
copy td "MHT/100004"
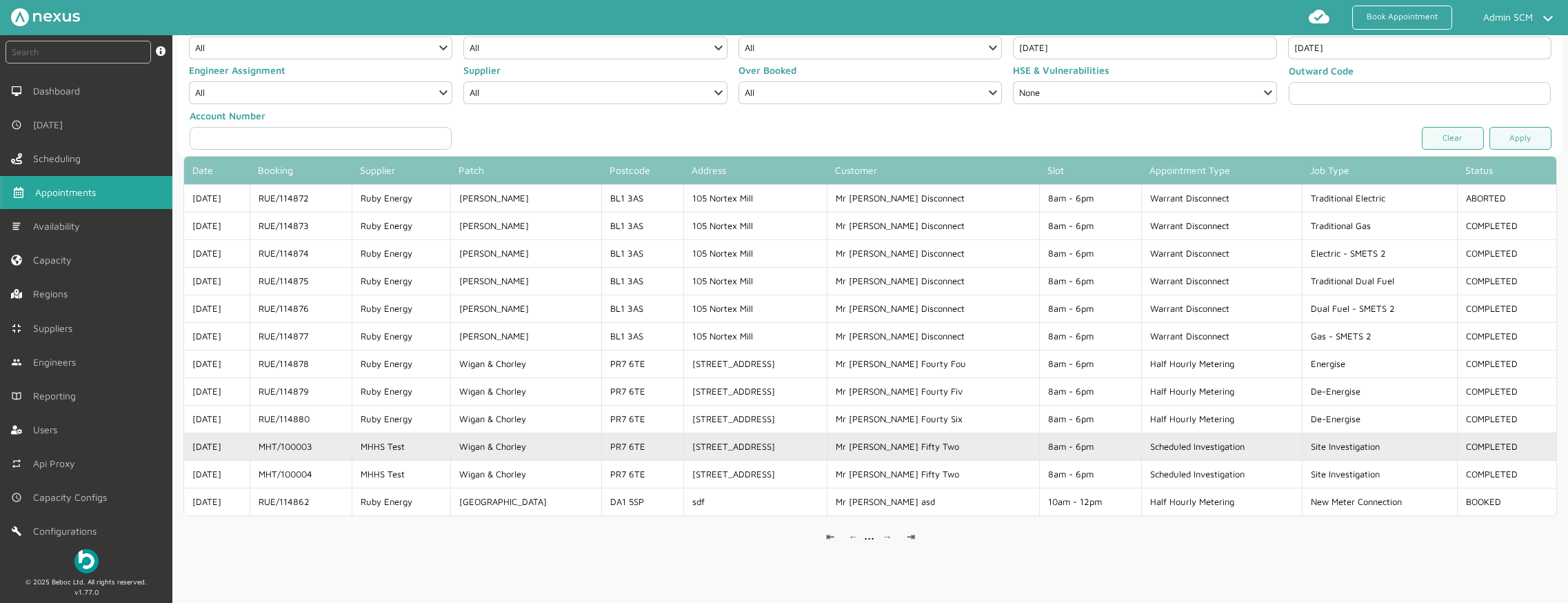
drag, startPoint x: 335, startPoint y: 448, endPoint x: 275, endPoint y: 449, distance: 60.0
click at [275, 449] on td "MHT/100003" at bounding box center [300, 446] width 102 height 28
copy td "MHT/100003"
click at [352, 449] on td "MHT/100003" at bounding box center [300, 446] width 102 height 28
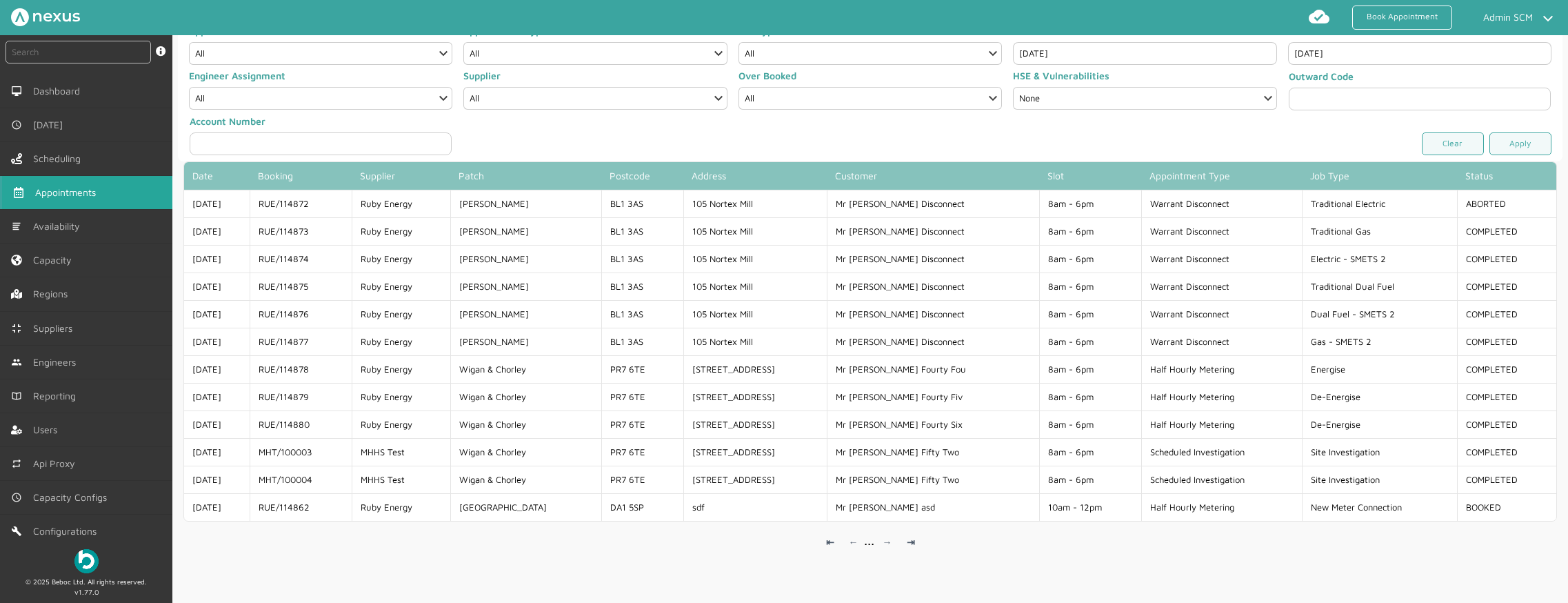
scroll to position [124, 0]
